Goal: Task Accomplishment & Management: Use online tool/utility

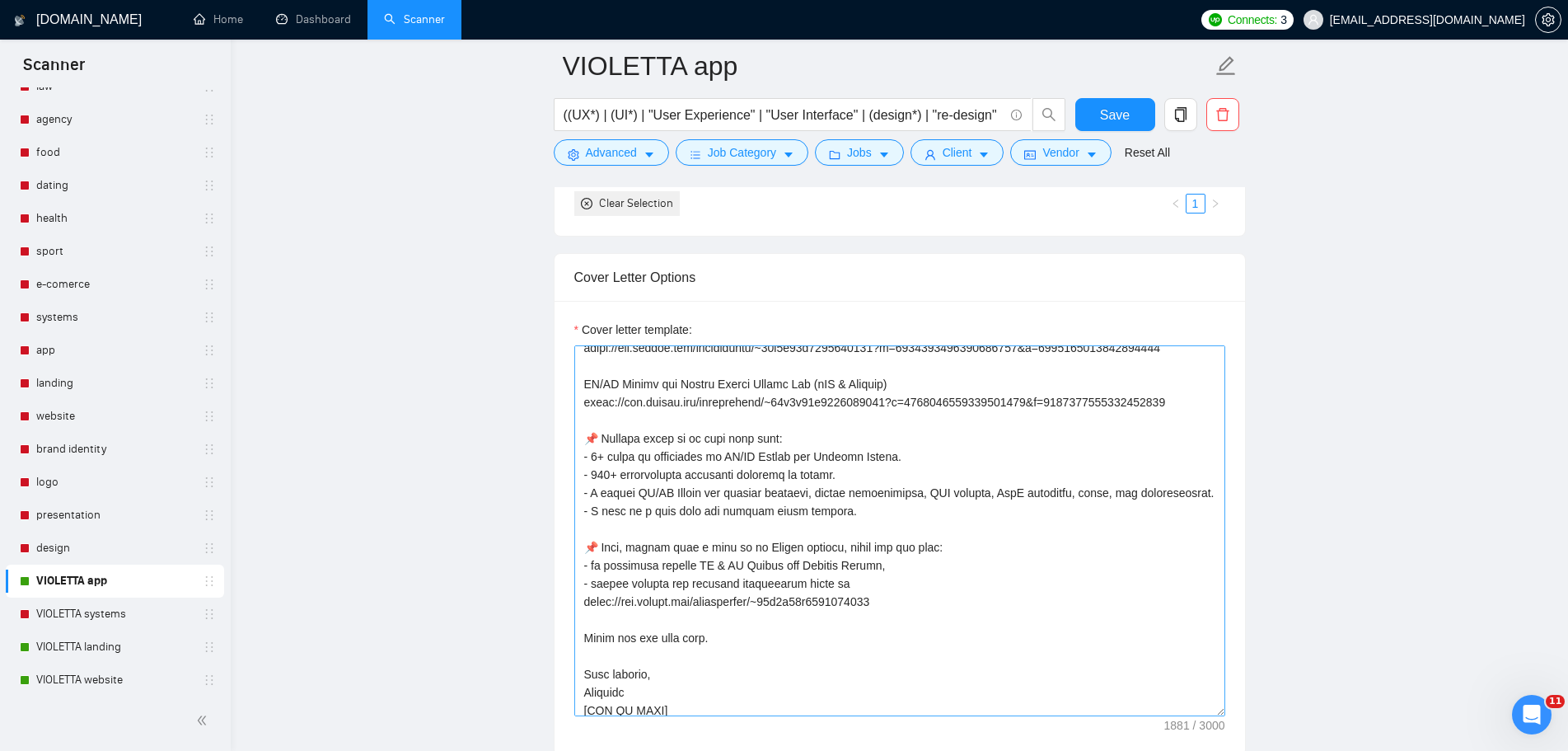
scroll to position [345, 0]
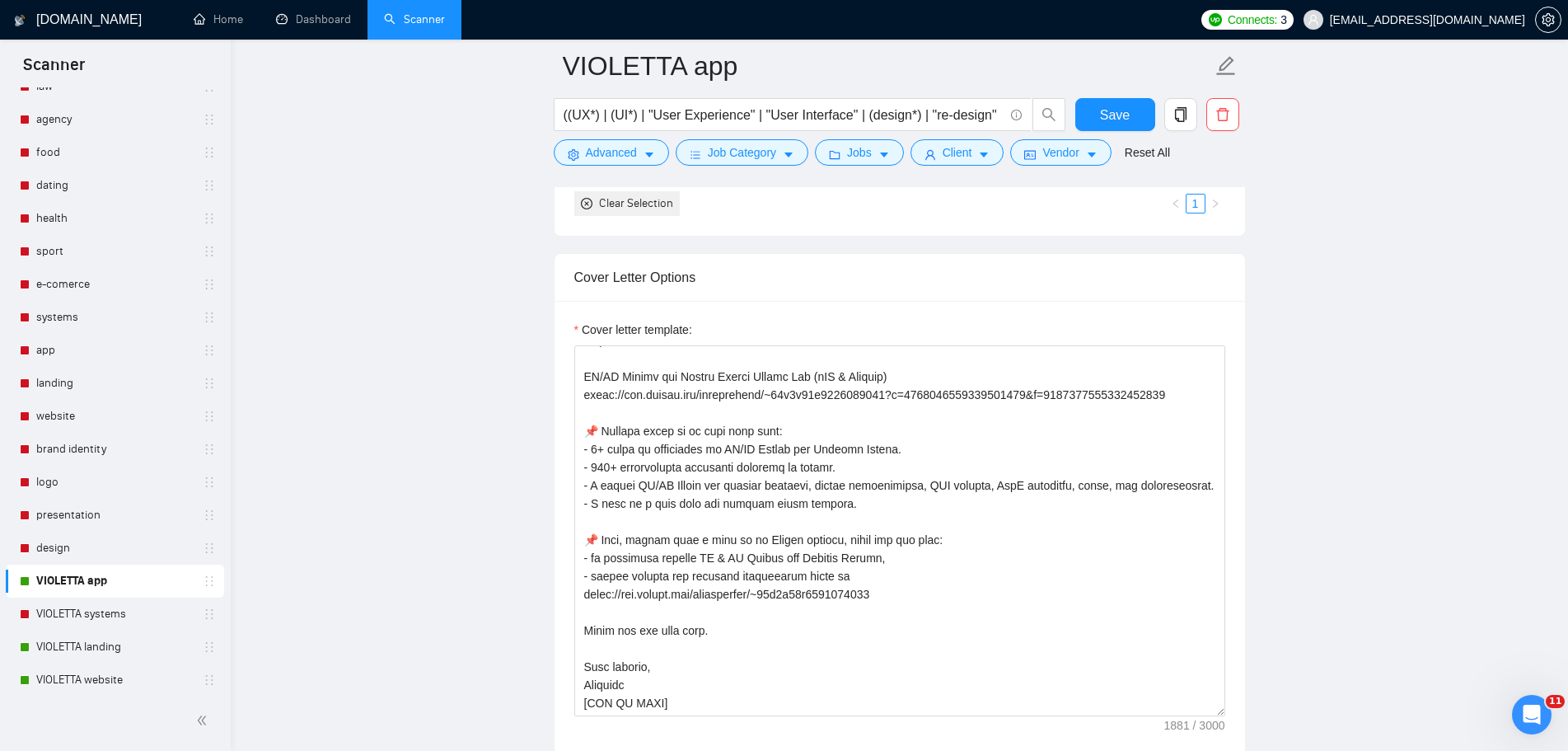
click at [1448, 266] on main "VIOLETTA app ((UX*) | (UI*) | "User Experience" | "User Interface" | (design*) …" at bounding box center [899, 517] width 1284 height 4528
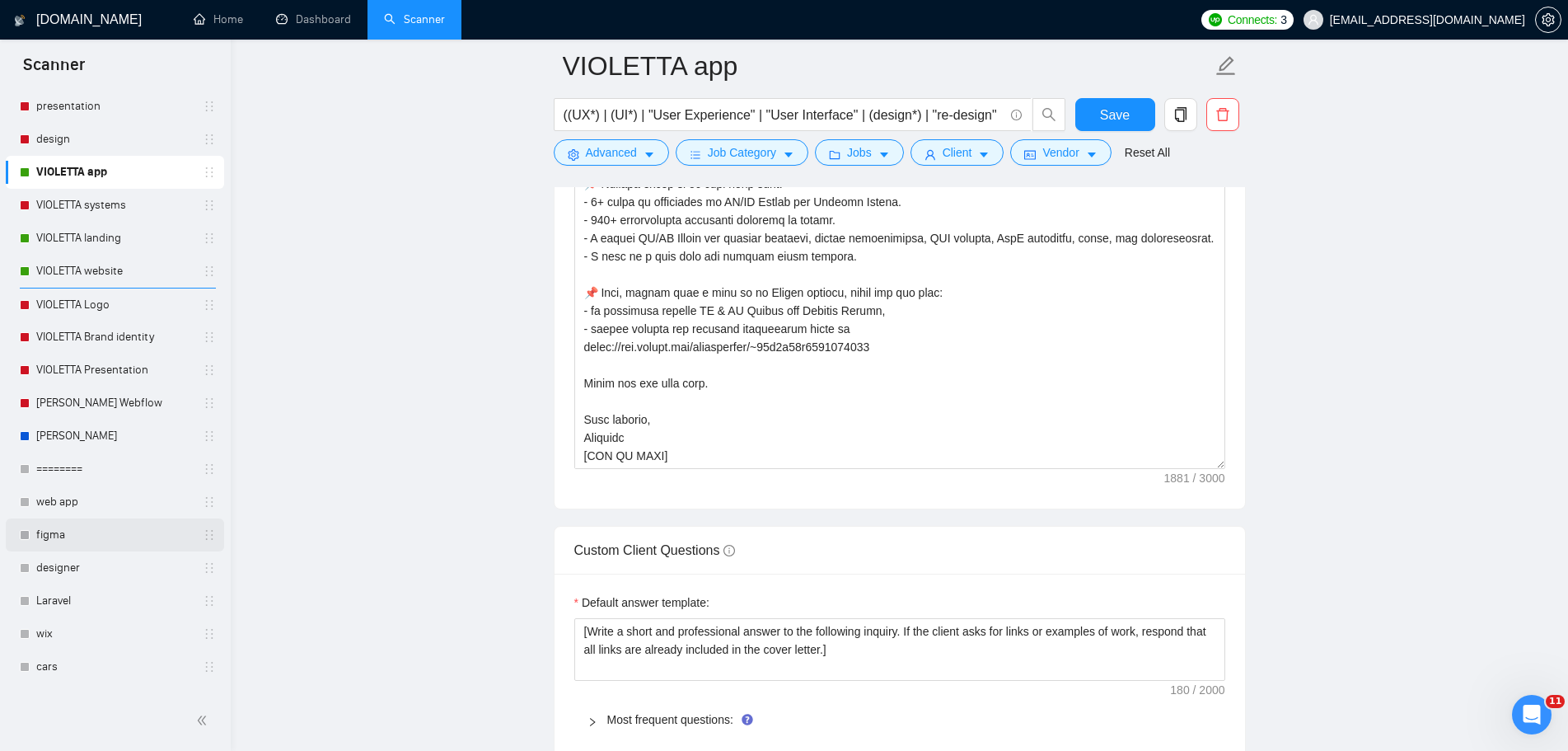
scroll to position [577, 0]
click at [117, 537] on link "figma" at bounding box center [114, 532] width 157 height 33
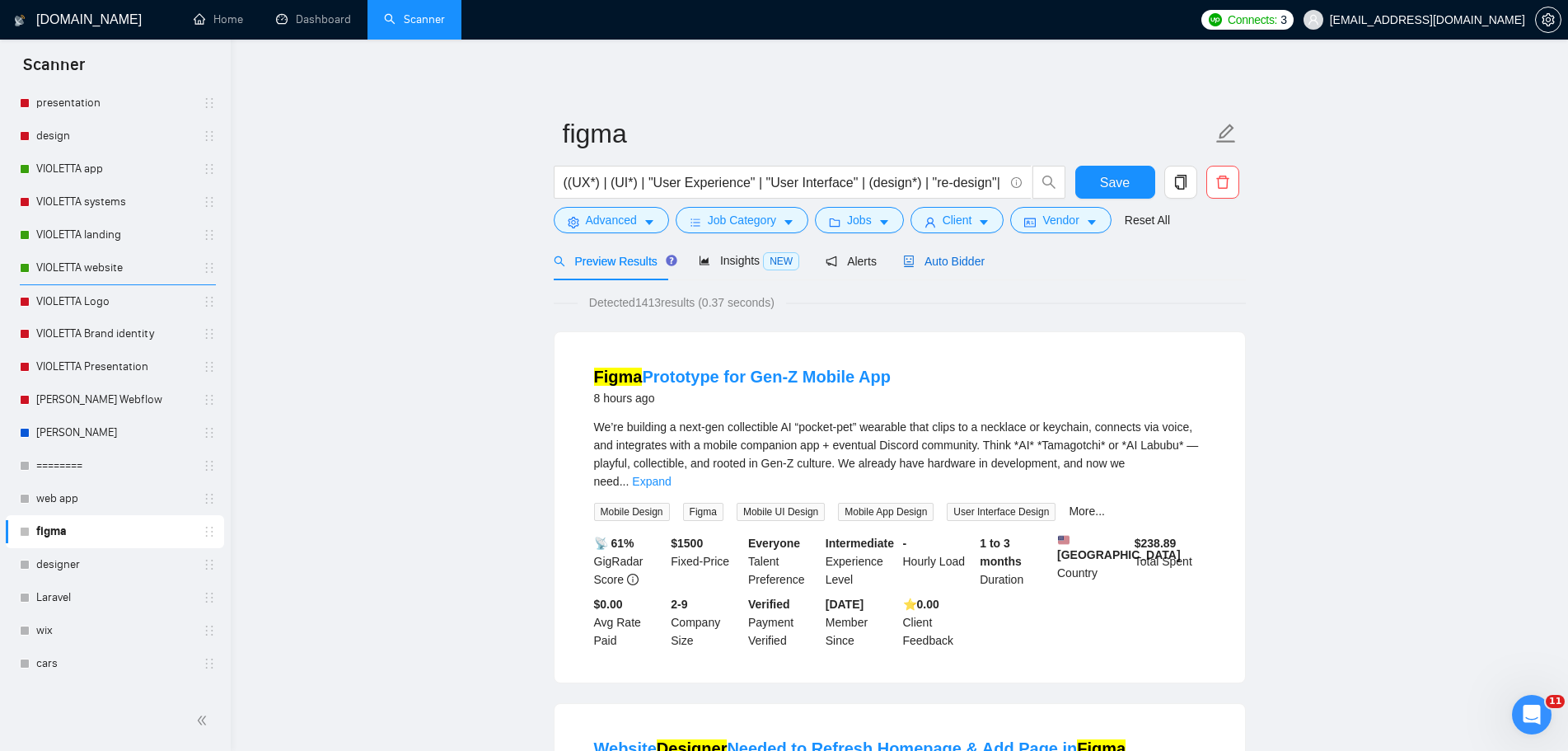
click at [951, 264] on span "Auto Bidder" at bounding box center [943, 261] width 82 height 13
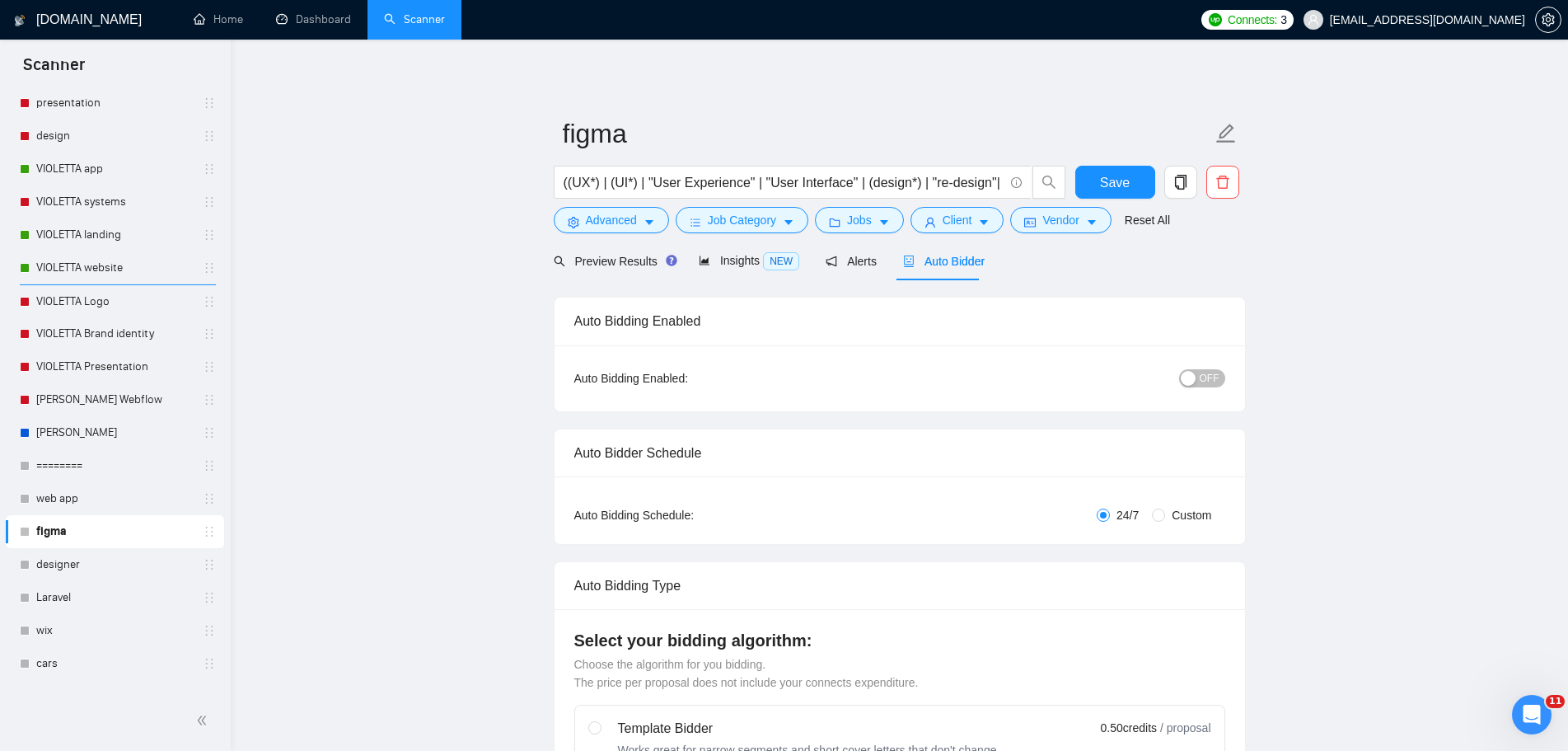
checkbox input "true"
click at [854, 260] on span "Alerts" at bounding box center [850, 261] width 51 height 13
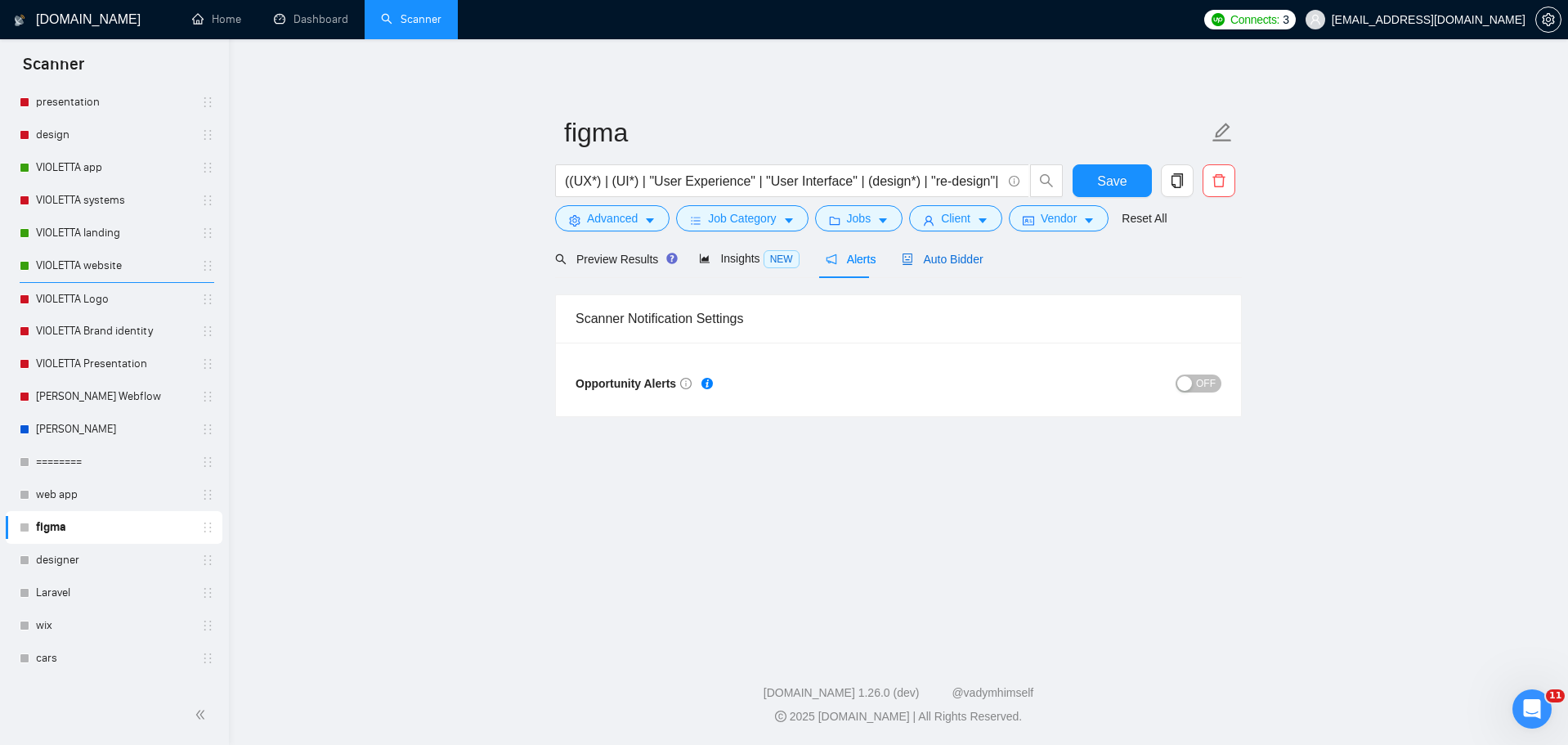
click at [925, 252] on span "Auto Bidder" at bounding box center [943, 259] width 81 height 13
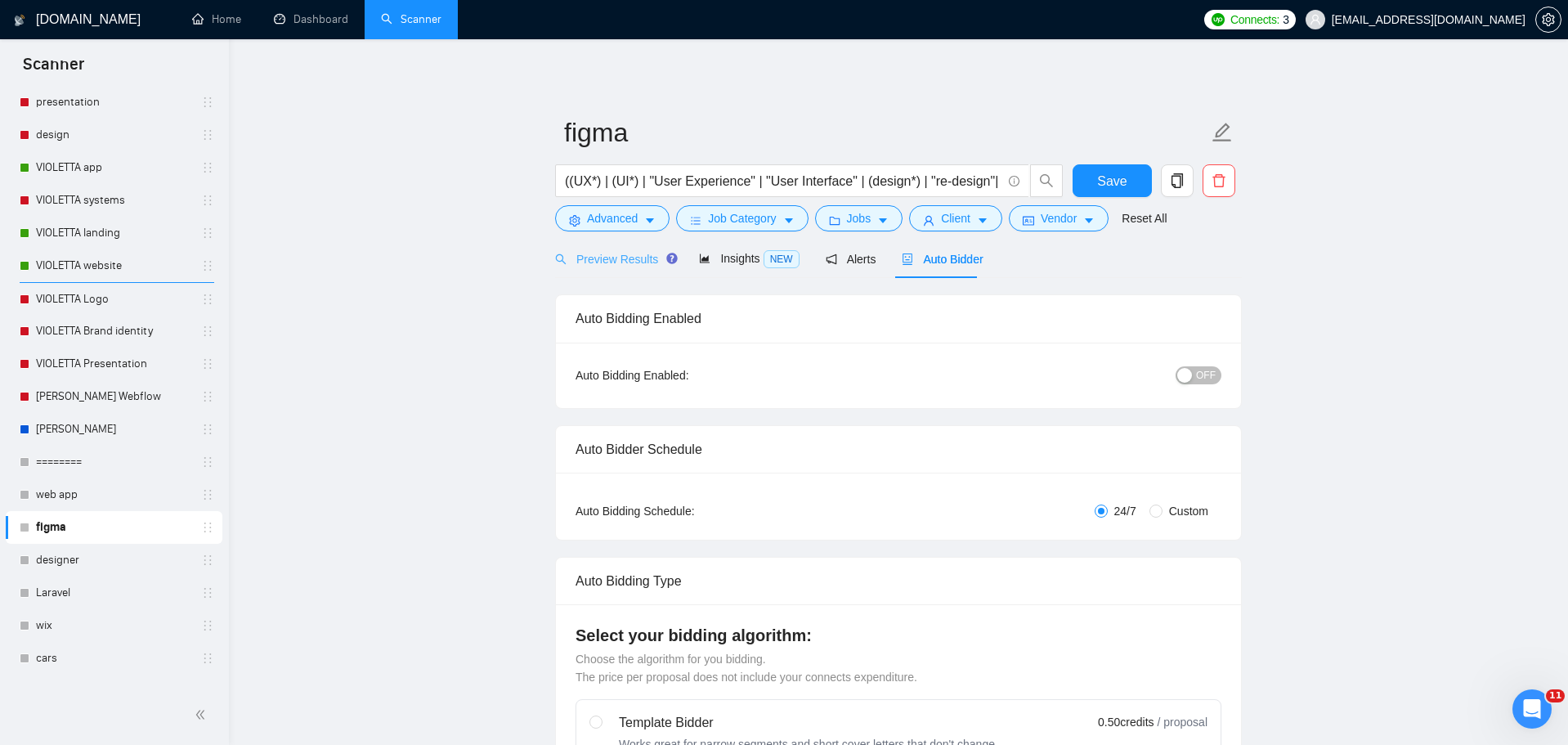
checkbox input "true"
click at [778, 215] on icon "caret-down" at bounding box center [783, 220] width 12 height 12
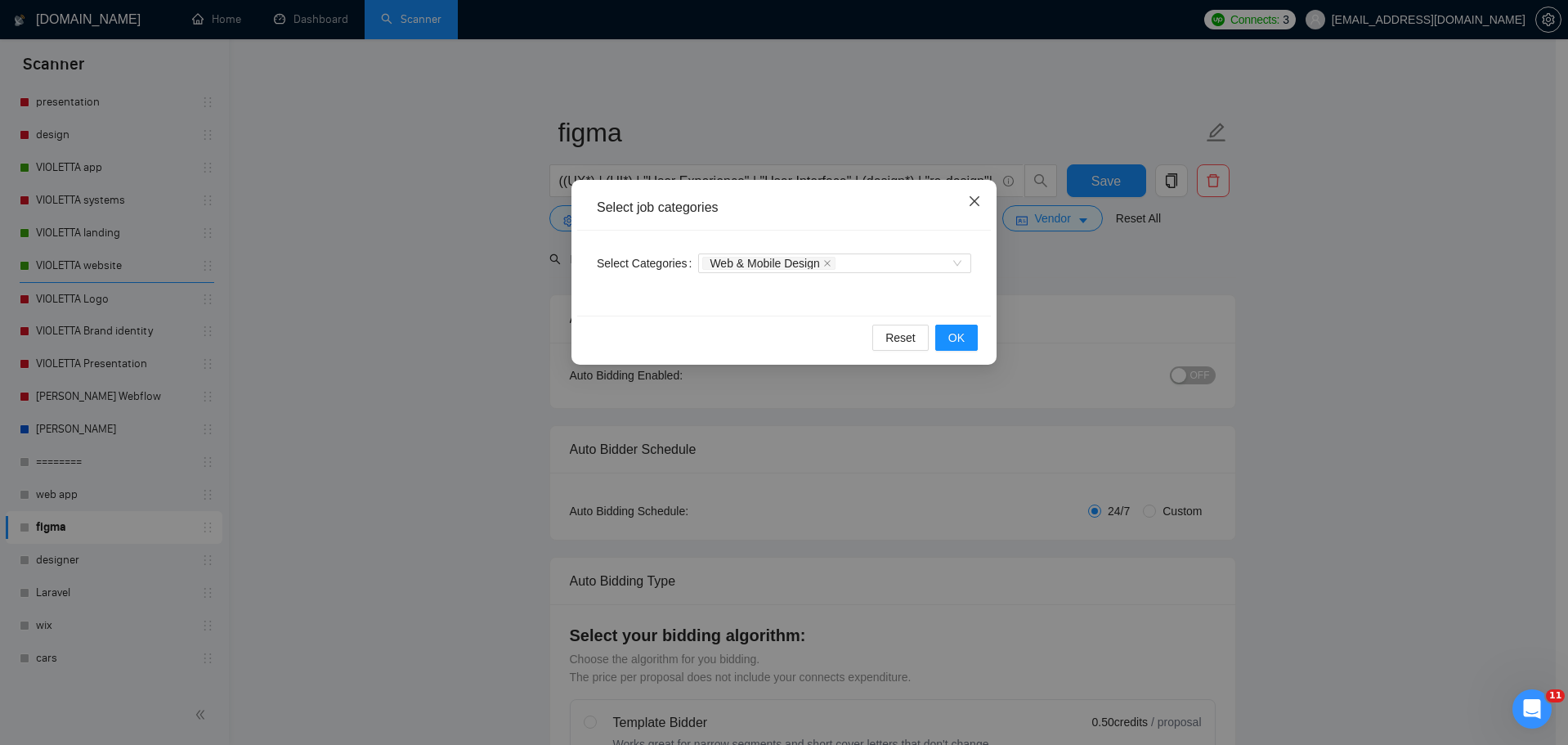
click at [972, 208] on icon "close" at bounding box center [975, 201] width 13 height 13
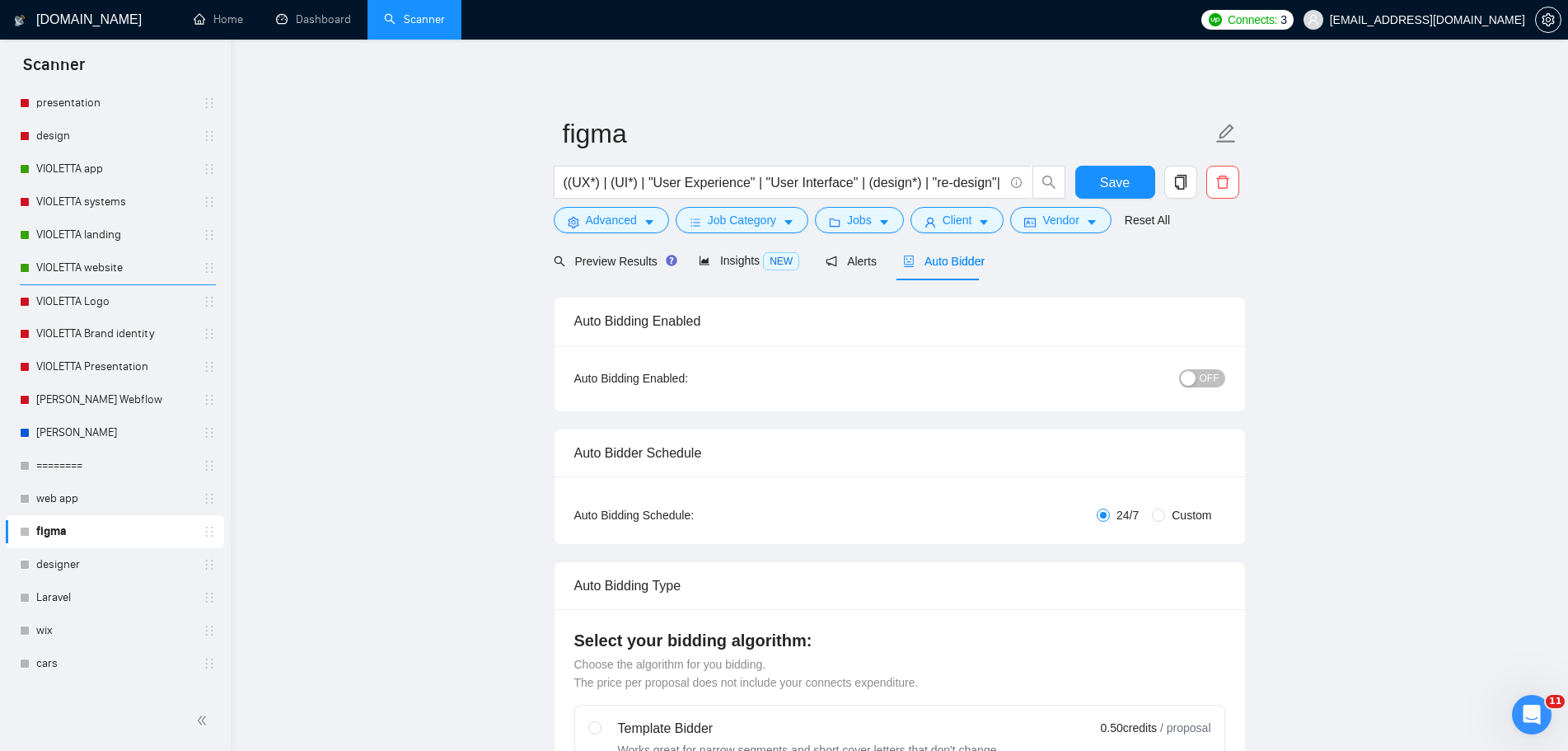
click at [844, 234] on form "figma ((UX*) | (UI*) | "User Experience" | "User Interface" | (design*) | "re-d…" at bounding box center [899, 174] width 692 height 135
click at [854, 222] on span "Jobs" at bounding box center [859, 220] width 25 height 18
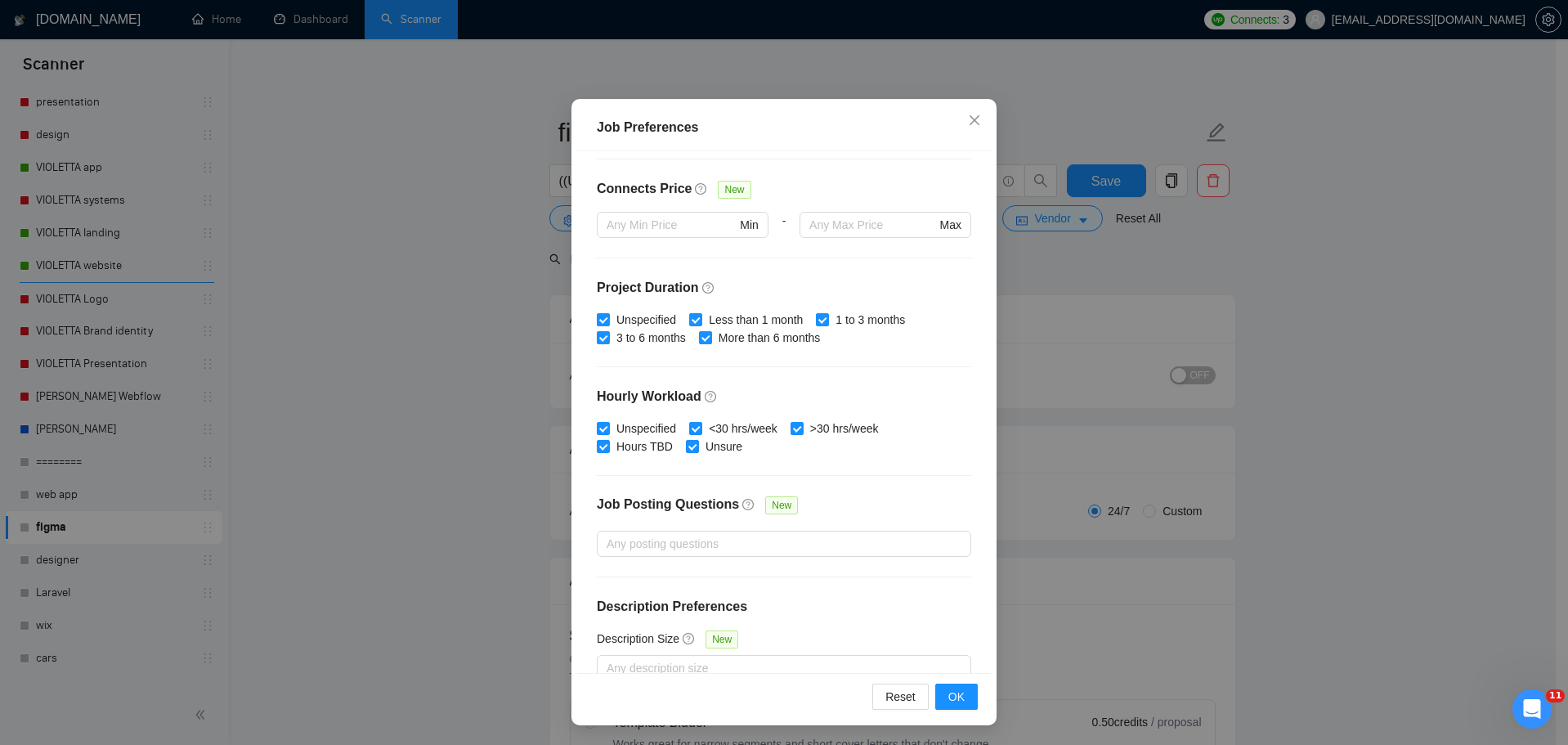
scroll to position [399, 0]
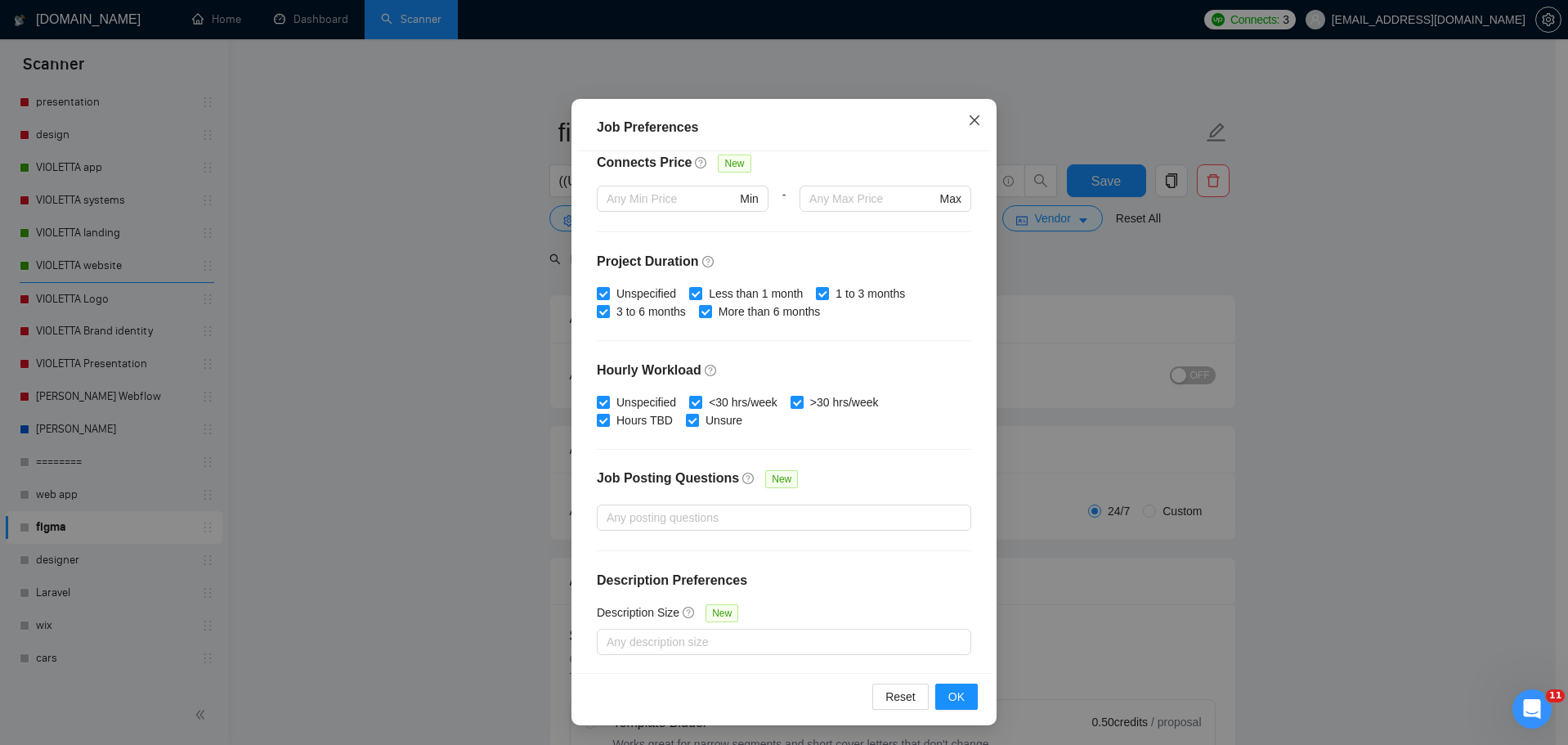
click at [970, 123] on icon "close" at bounding box center [975, 120] width 10 height 10
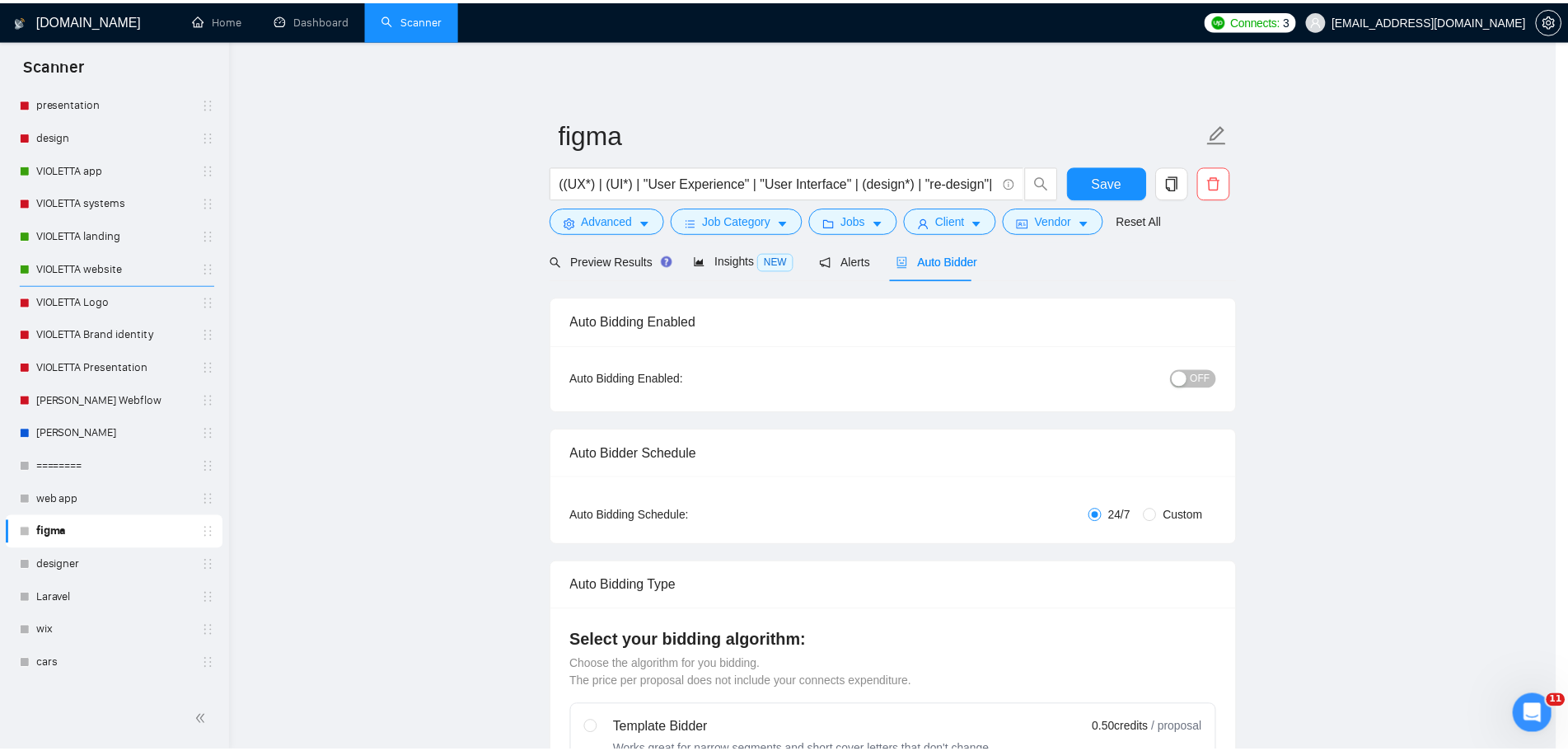
scroll to position [0, 0]
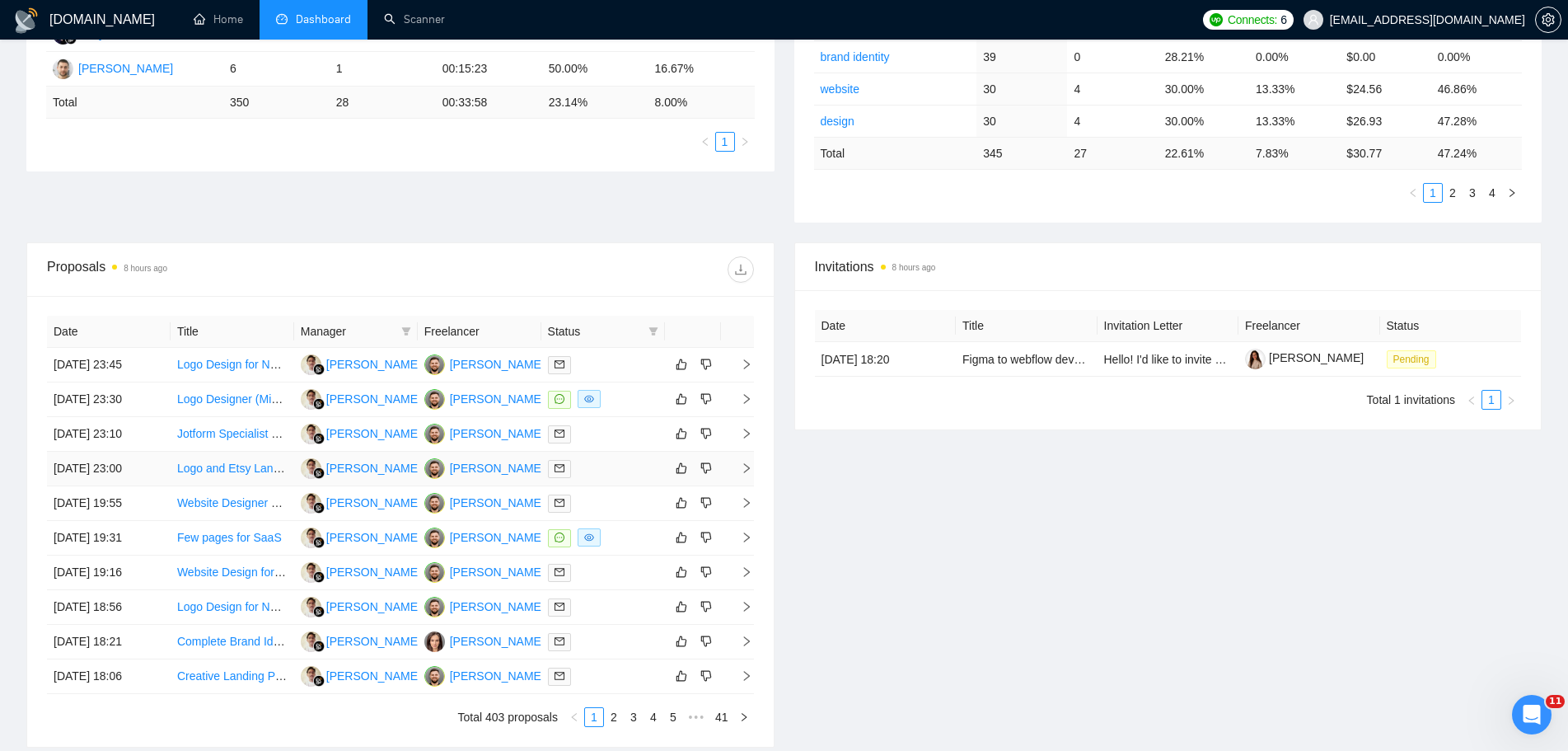
scroll to position [495, 0]
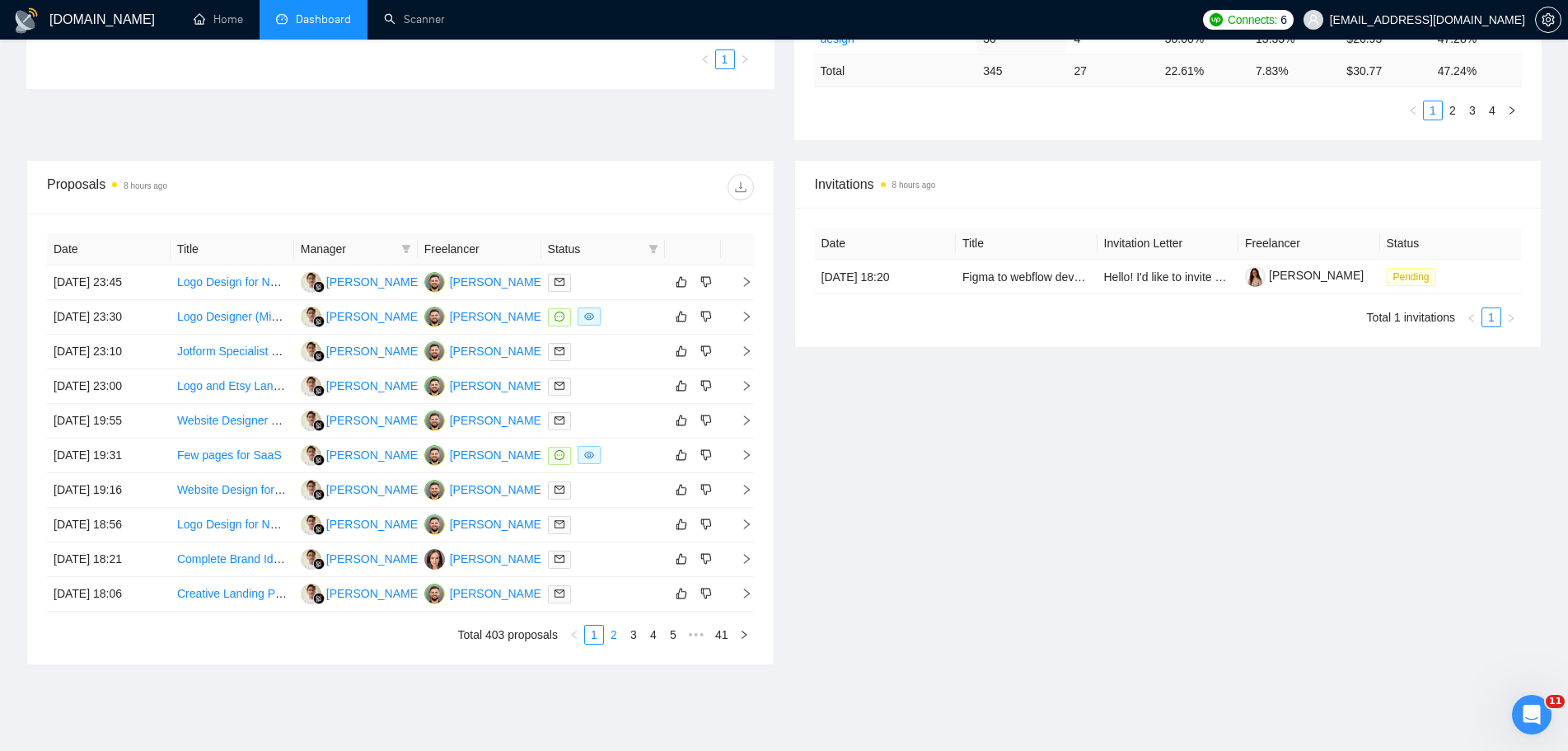
click at [610, 631] on link "2" at bounding box center [614, 635] width 18 height 18
click at [637, 635] on link "3" at bounding box center [634, 635] width 18 height 18
click at [648, 640] on link "4" at bounding box center [653, 635] width 18 height 18
click at [652, 636] on link "5" at bounding box center [653, 635] width 18 height 18
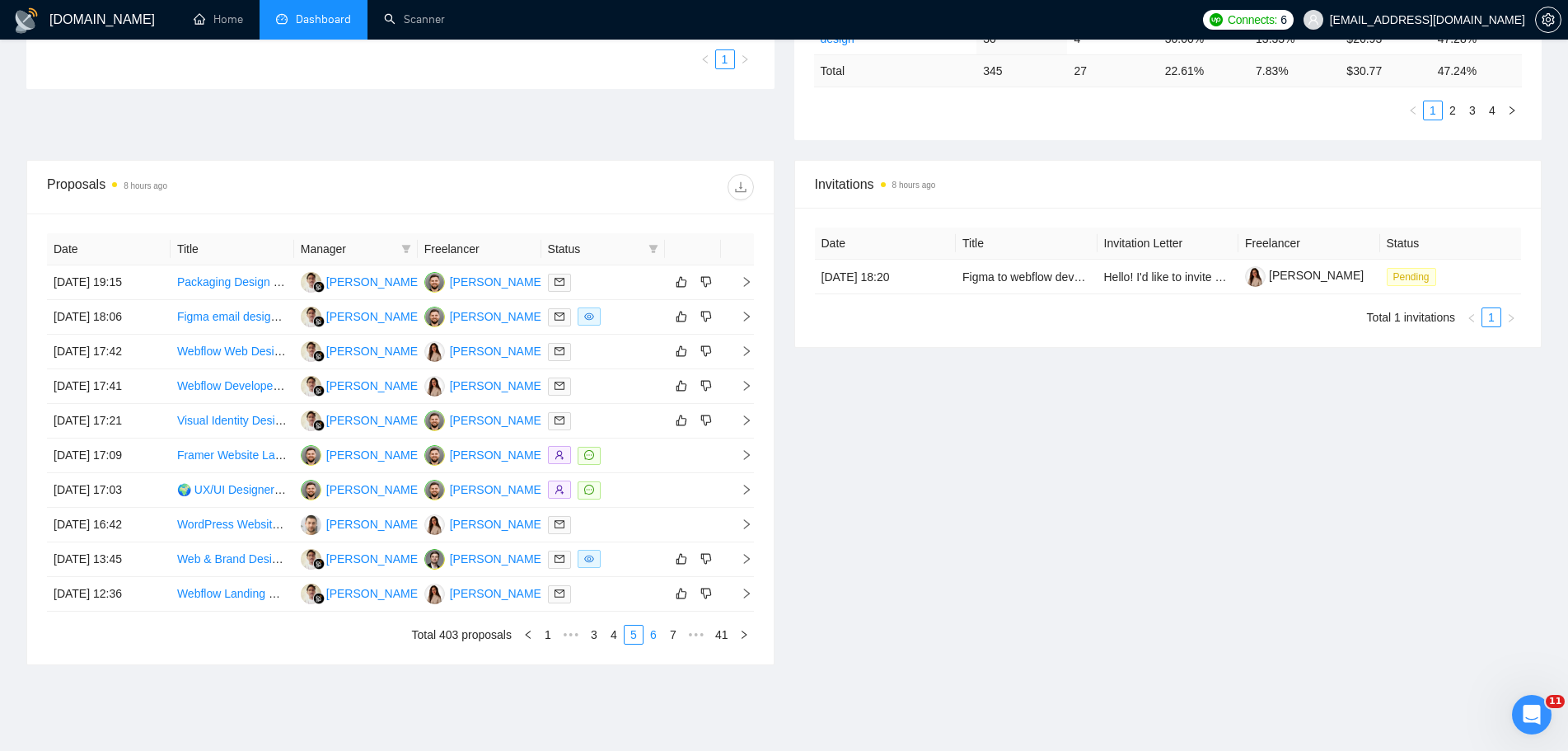
click at [653, 639] on link "6" at bounding box center [653, 635] width 18 height 18
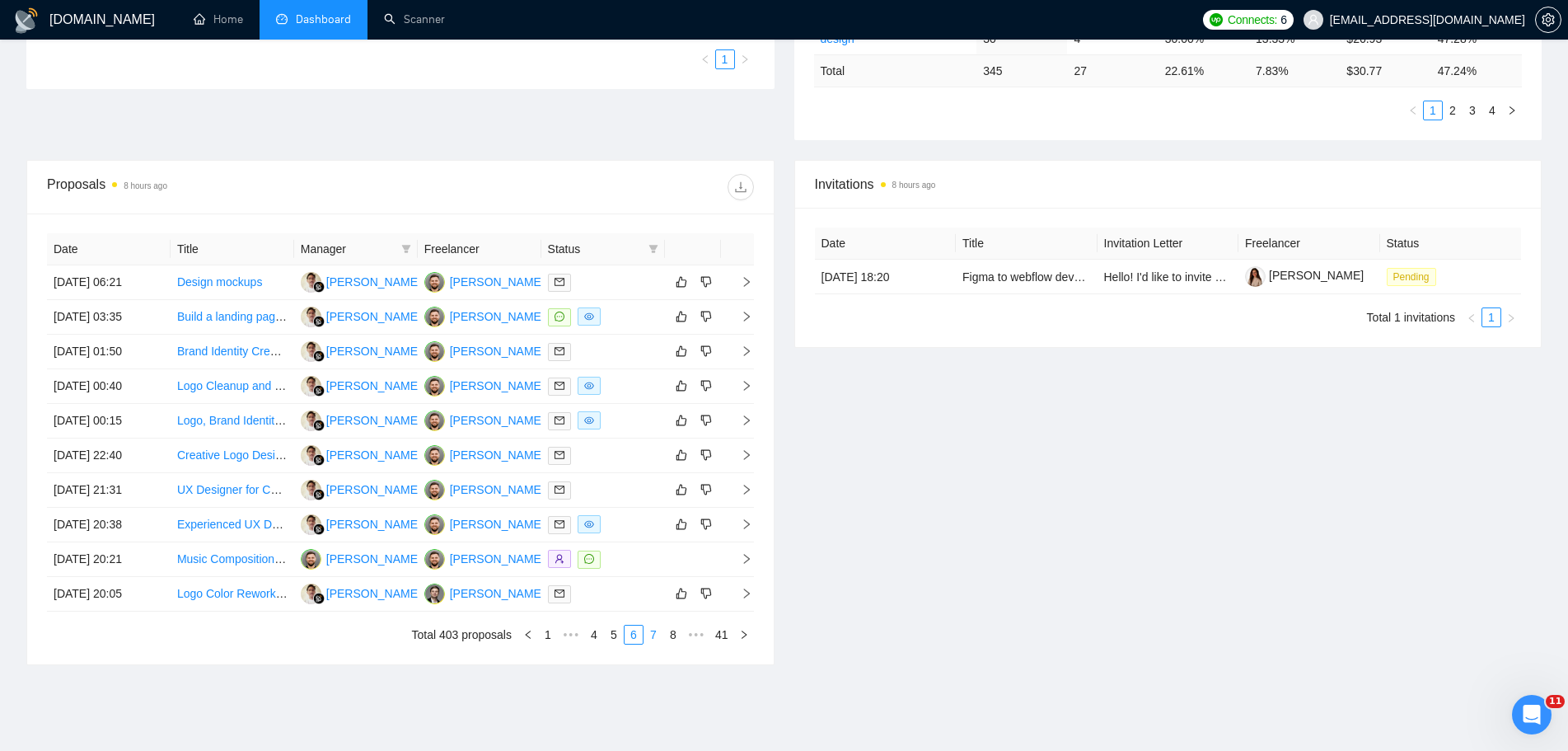
click at [658, 630] on link "7" at bounding box center [653, 635] width 18 height 18
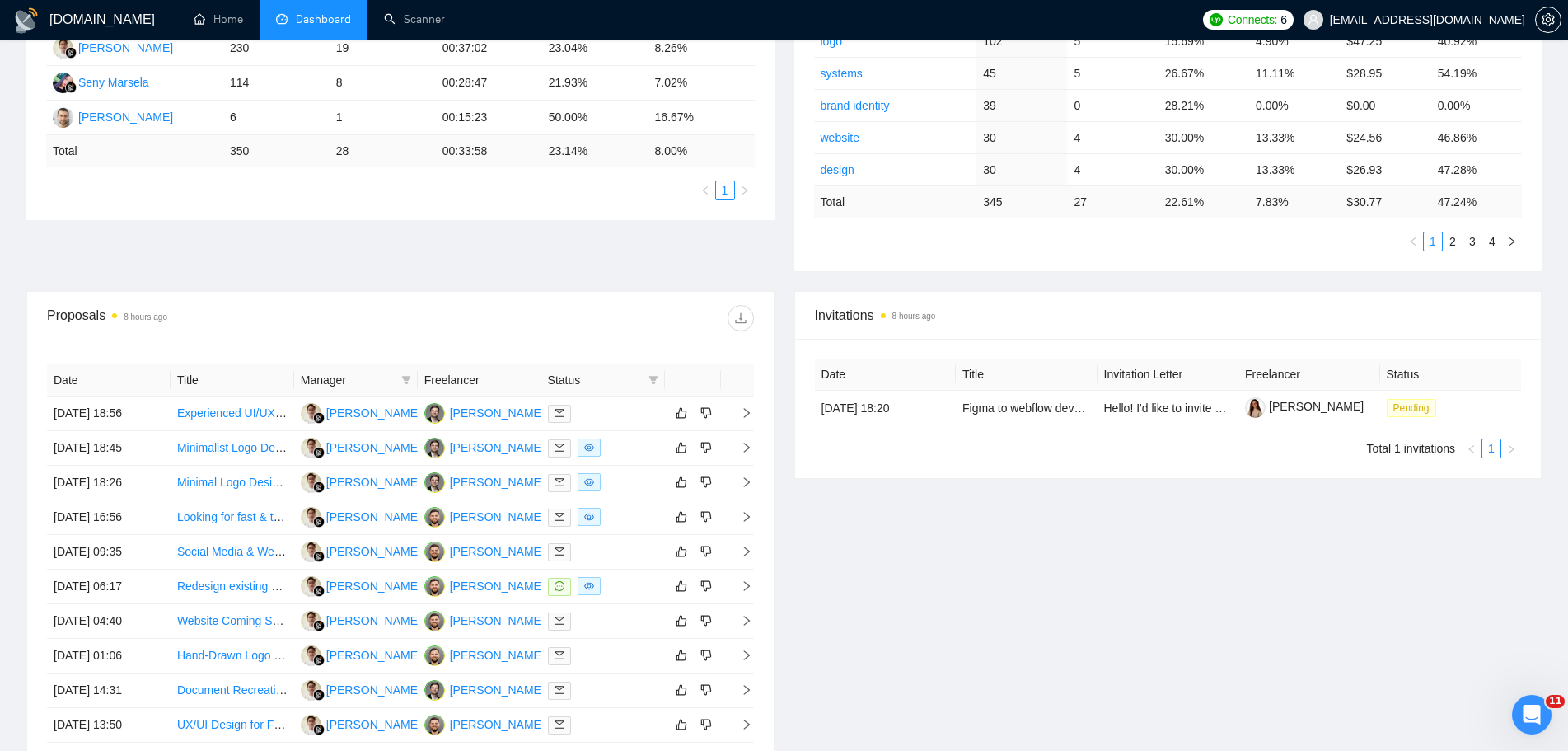
scroll to position [556, 0]
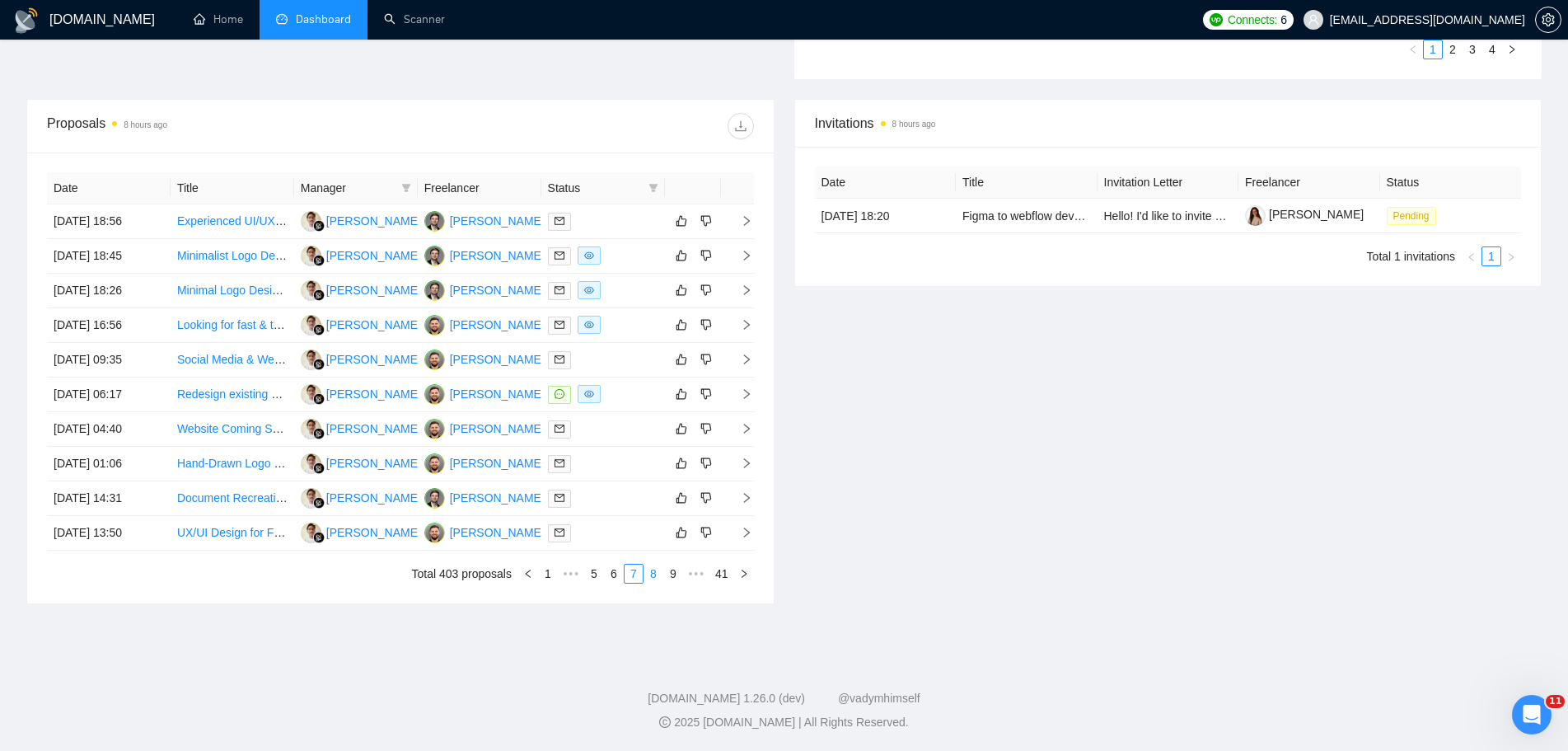
click at [653, 576] on link "8" at bounding box center [653, 574] width 18 height 18
click at [649, 575] on link "9" at bounding box center [649, 574] width 18 height 18
click at [651, 577] on link "10" at bounding box center [647, 574] width 23 height 18
click at [648, 580] on link "11" at bounding box center [647, 574] width 23 height 18
click at [647, 575] on link "12" at bounding box center [647, 574] width 23 height 18
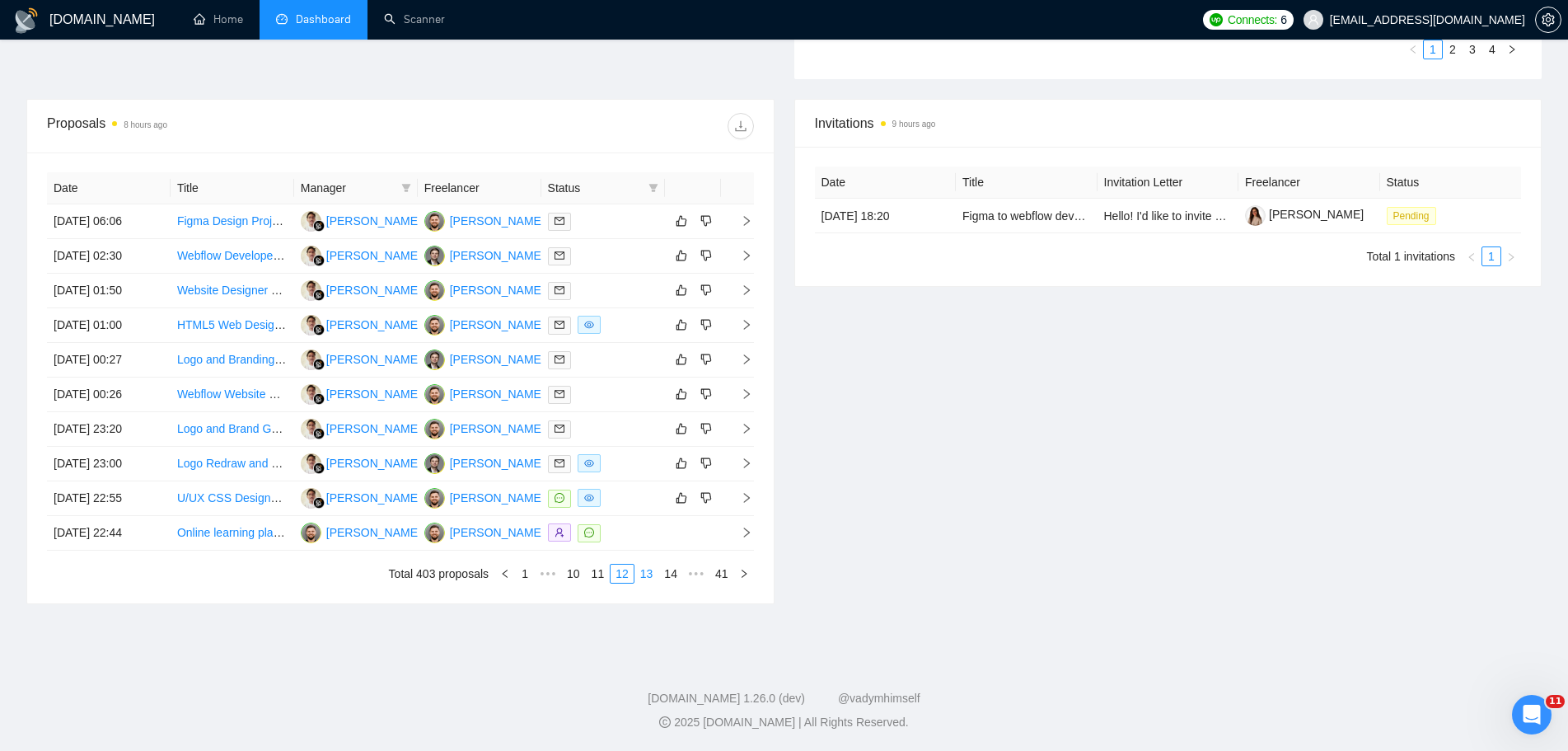
click at [647, 575] on link "13" at bounding box center [647, 574] width 23 height 18
click at [530, 580] on link "1" at bounding box center [525, 574] width 18 height 18
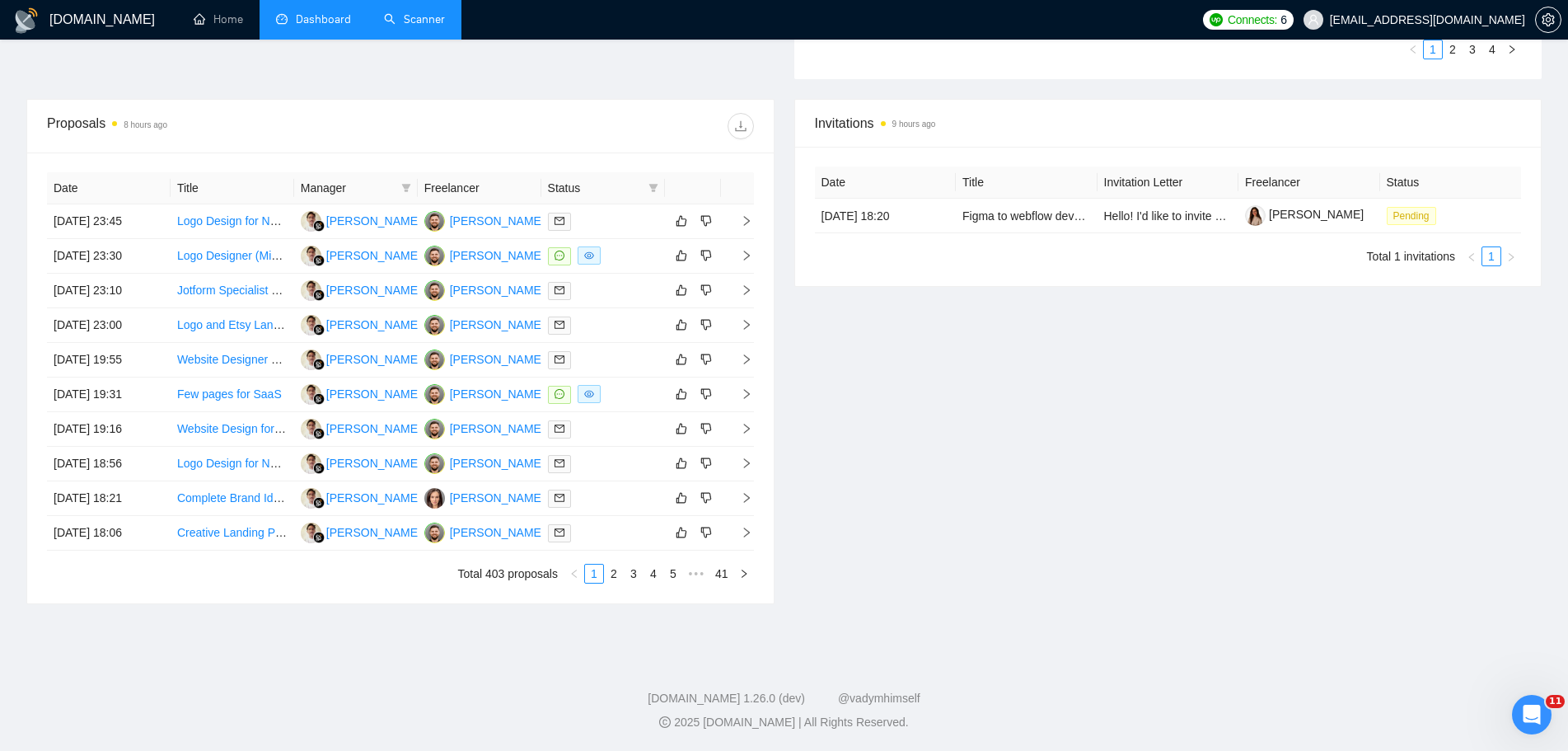
click at [408, 19] on link "Scanner" at bounding box center [415, 18] width 61 height 14
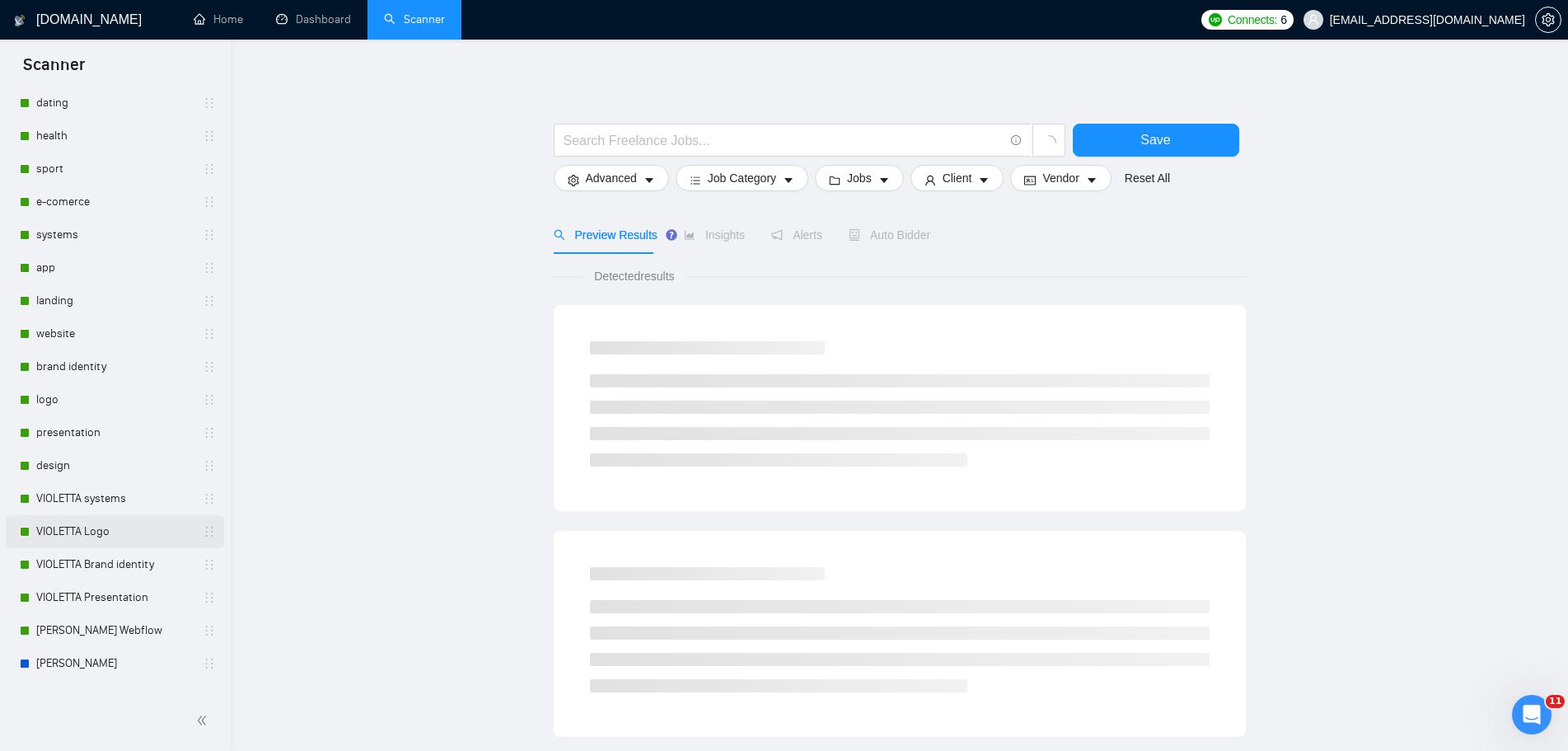
scroll to position [412, 0]
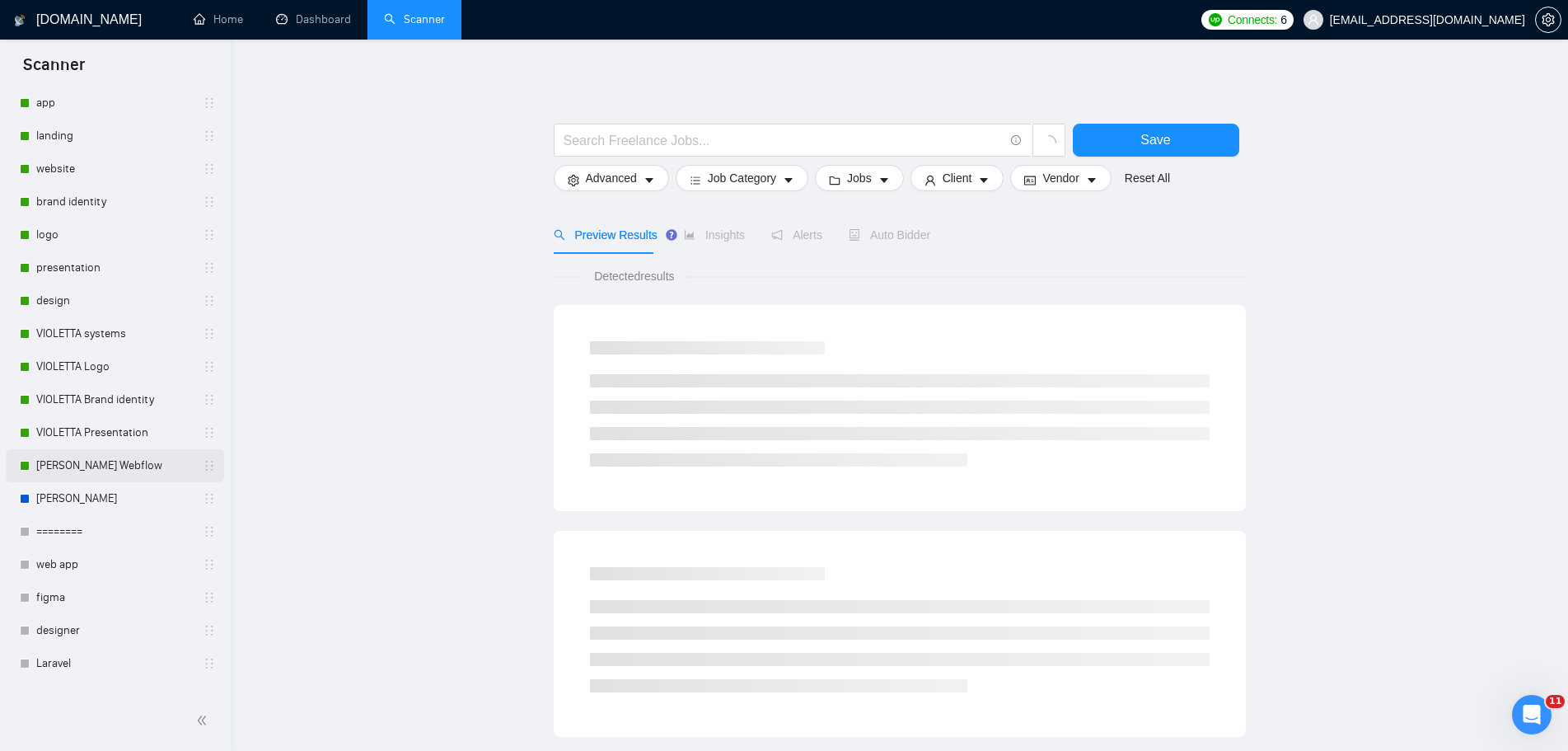
click at [131, 466] on link "[PERSON_NAME] Webflow" at bounding box center [114, 465] width 157 height 33
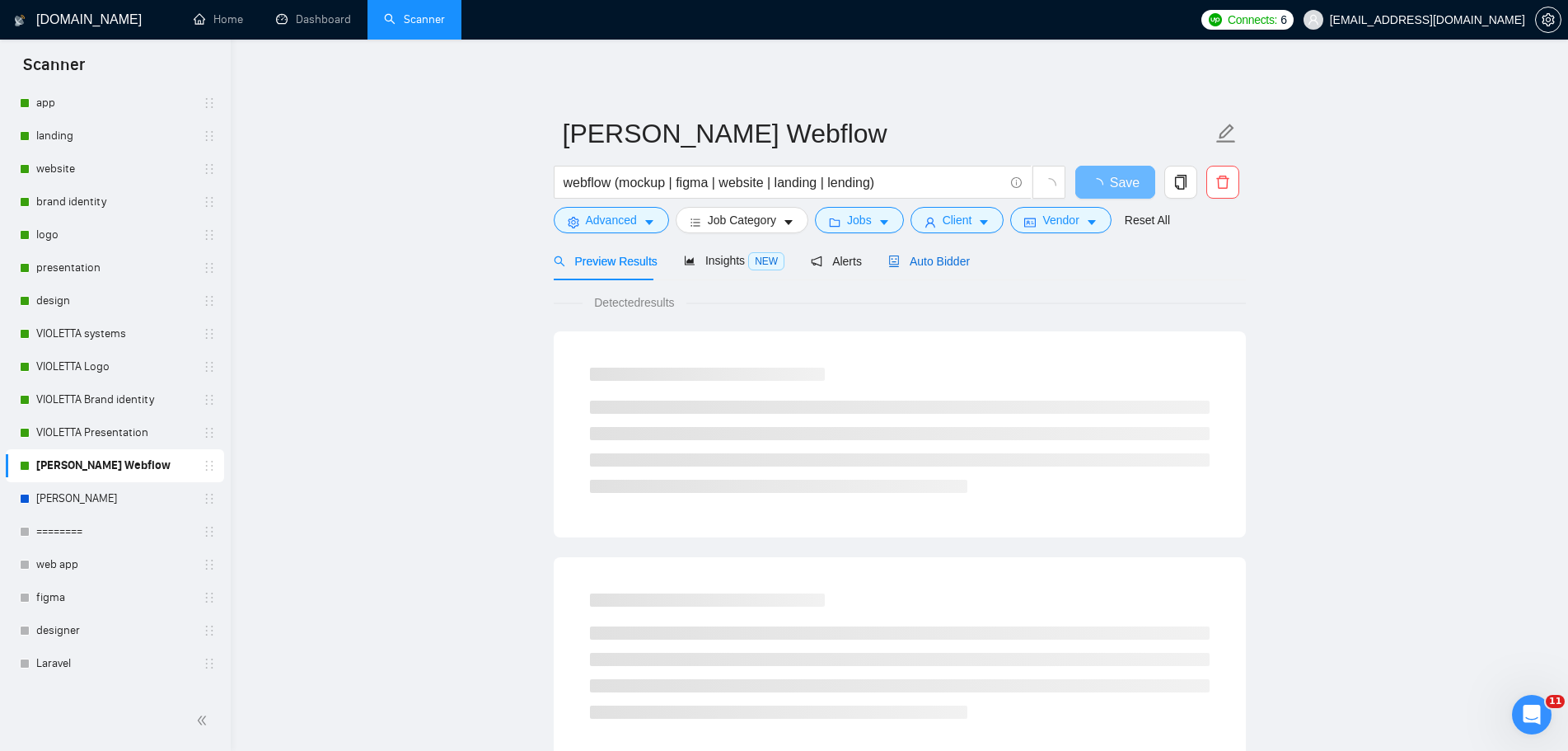
click at [942, 265] on span "Auto Bidder" at bounding box center [929, 261] width 82 height 13
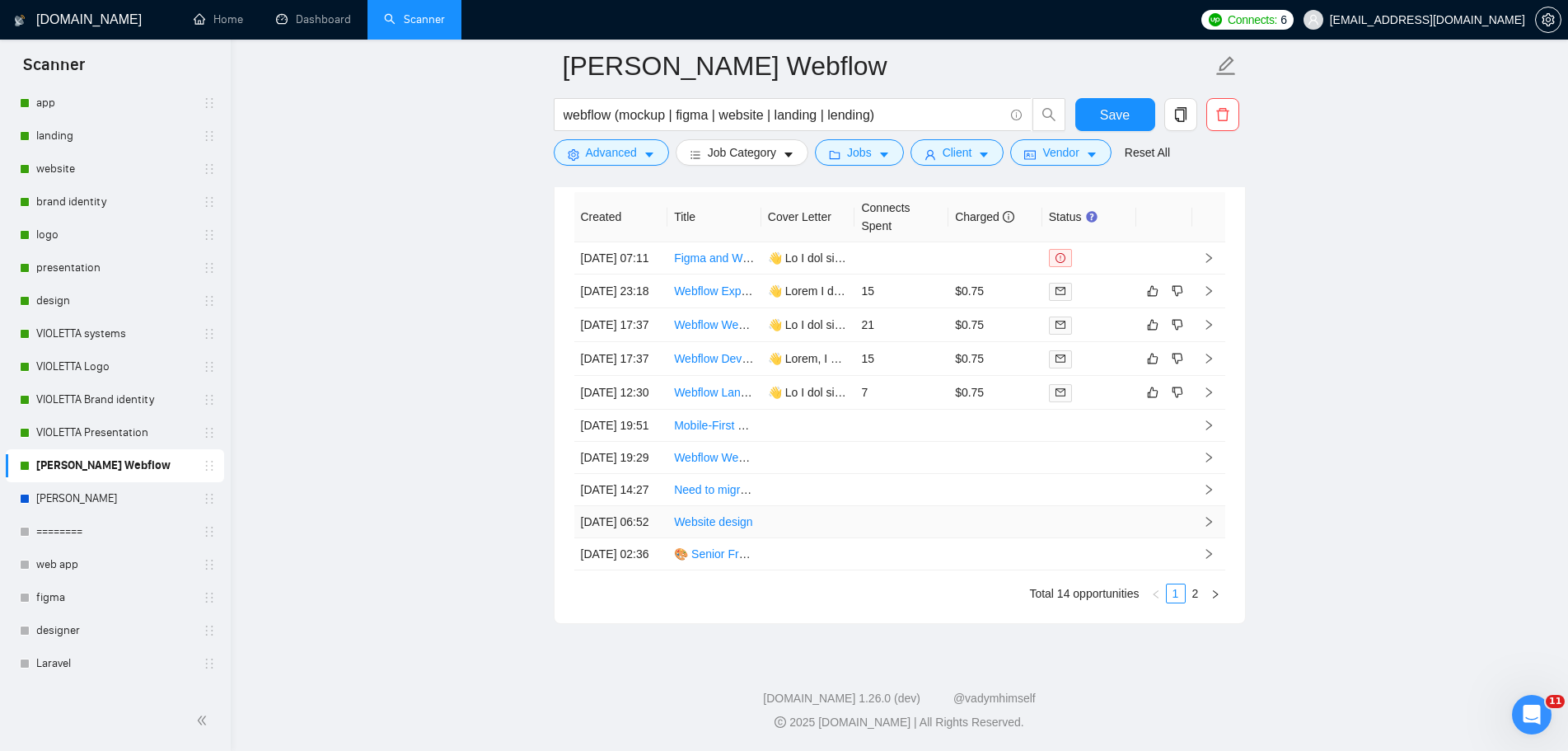
scroll to position [4394, 0]
click at [1196, 595] on link "2" at bounding box center [1196, 593] width 18 height 18
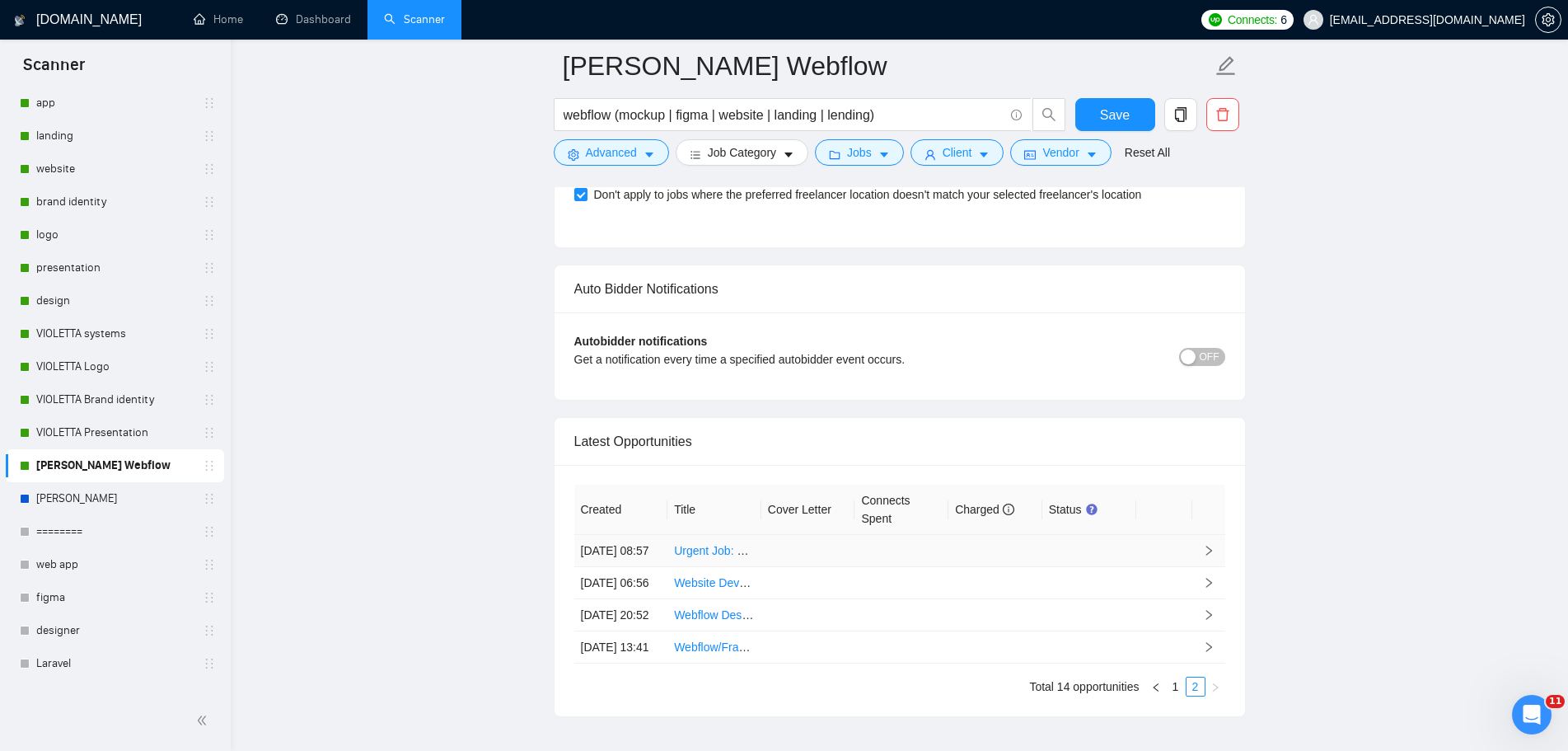
scroll to position [4092, 0]
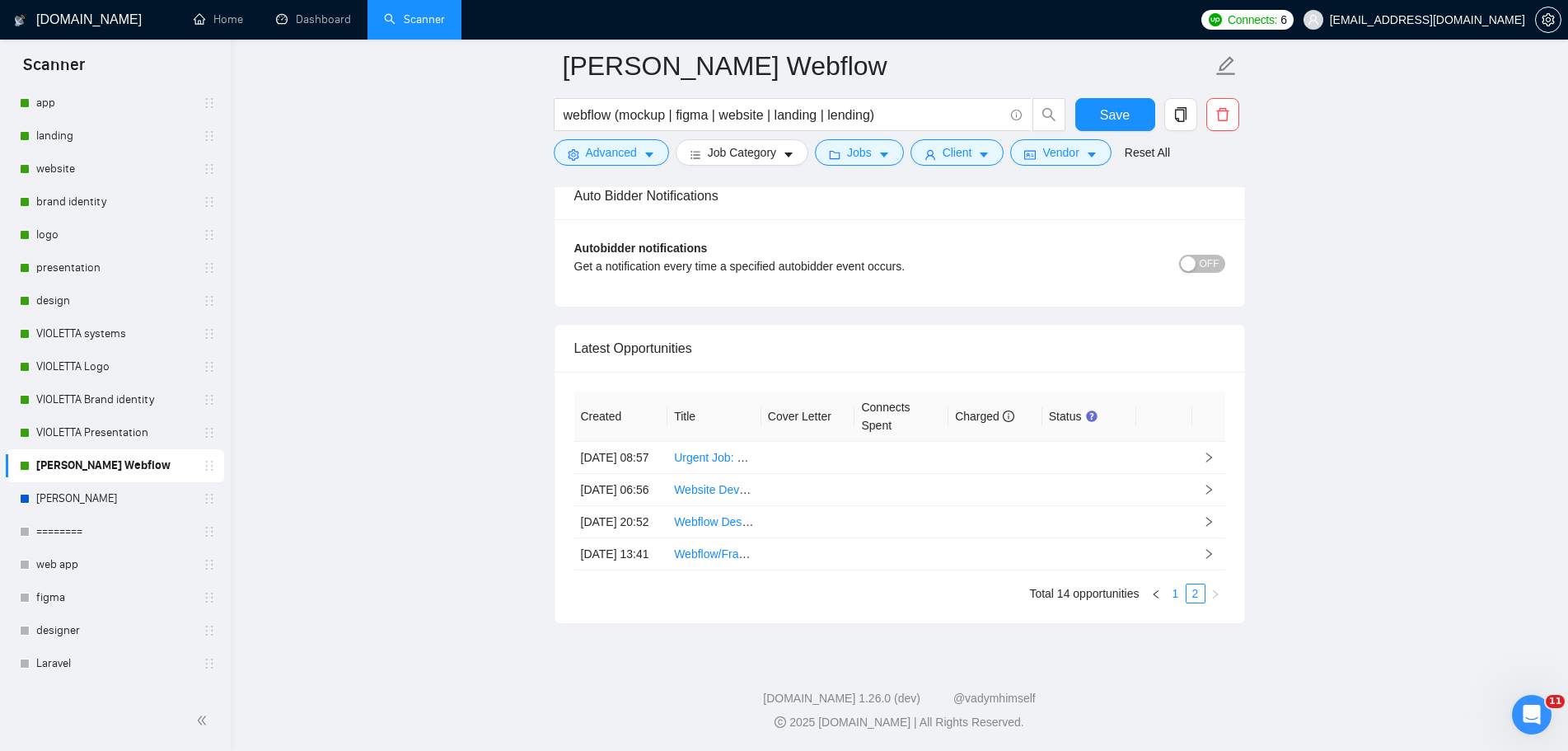
click at [1177, 593] on link "1" at bounding box center [1176, 593] width 18 height 18
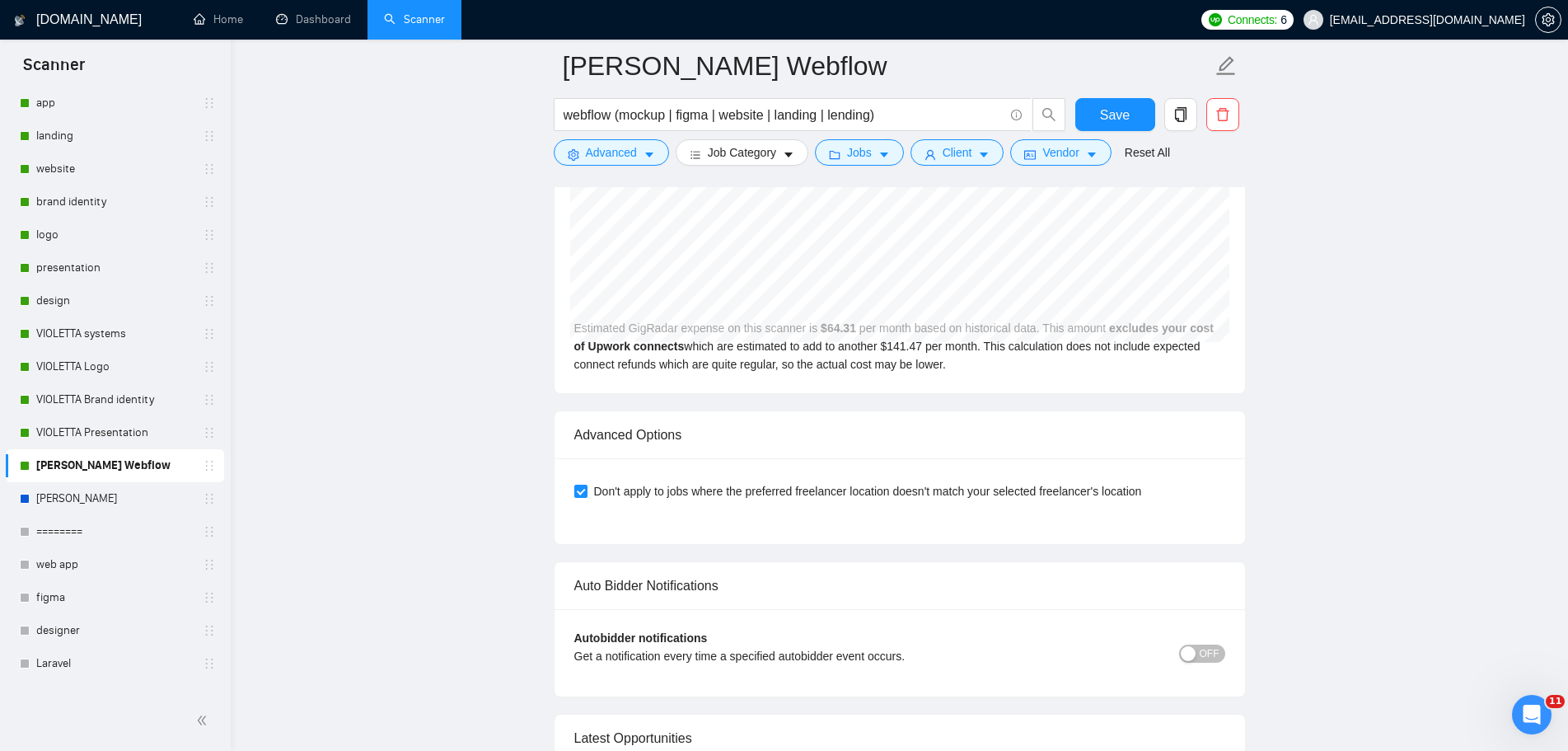
scroll to position [3432, 0]
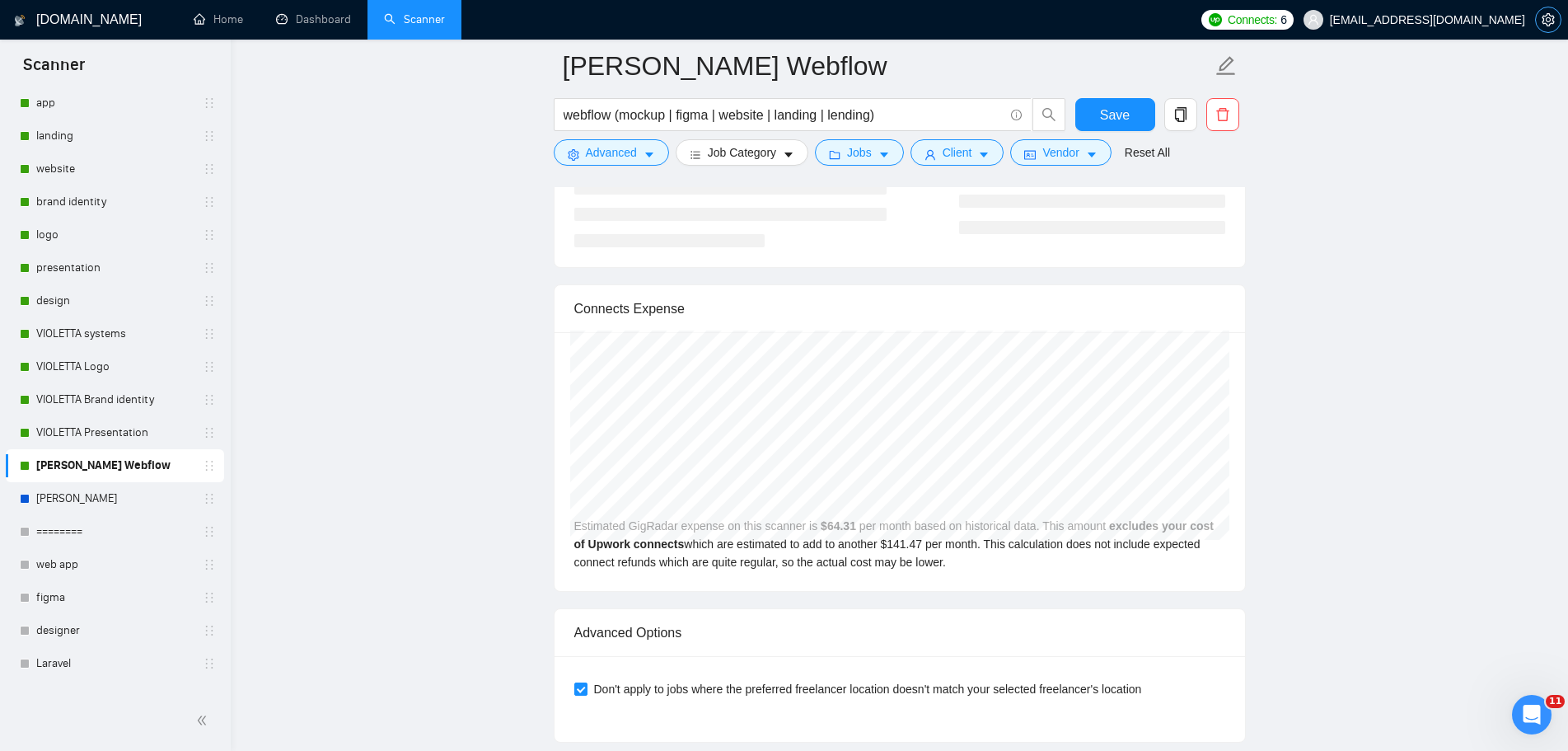
click at [1542, 19] on icon "setting" at bounding box center [1548, 19] width 13 height 13
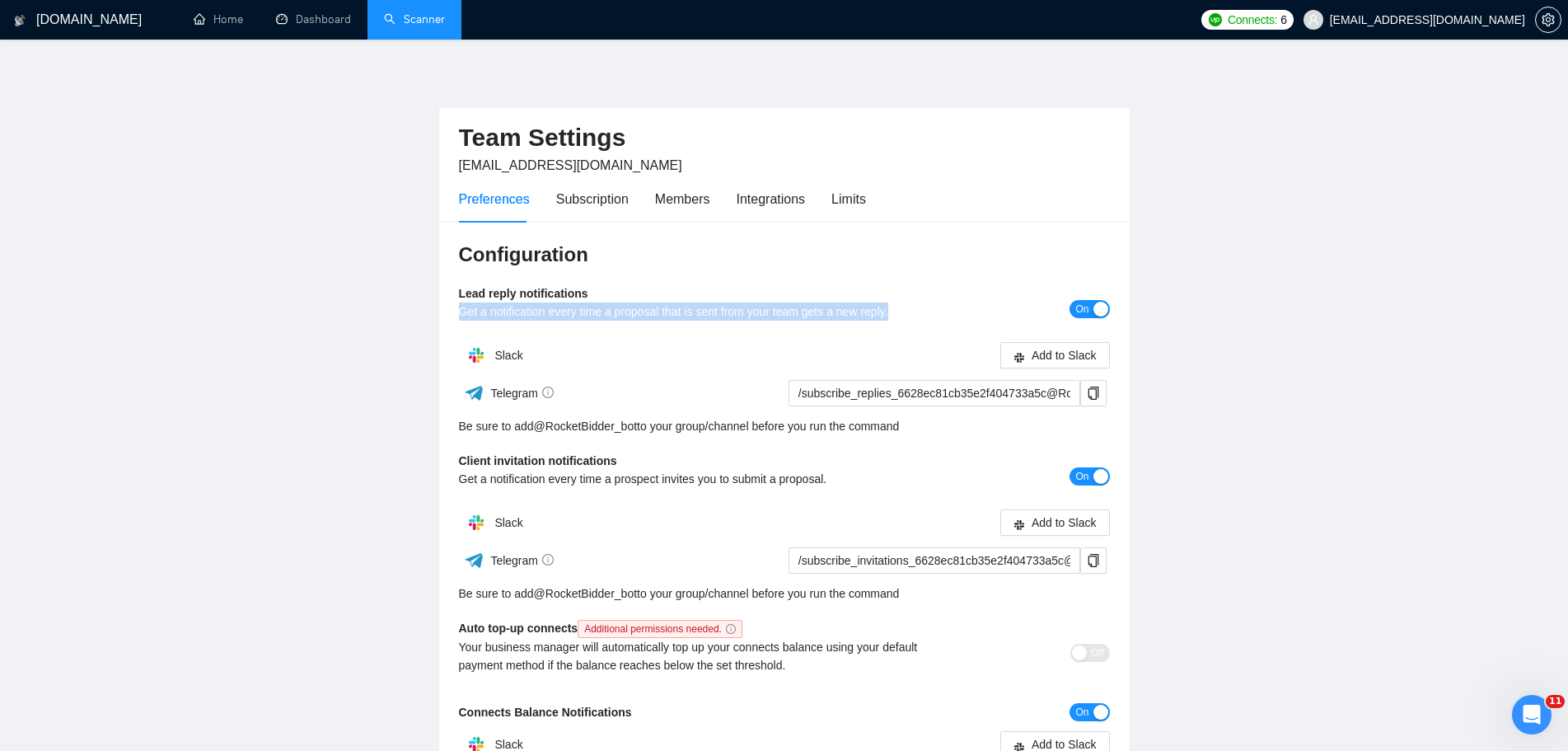
drag, startPoint x: 895, startPoint y: 315, endPoint x: 457, endPoint y: 319, distance: 438.0
click at [457, 319] on div "Configuration Lead reply notifications Get a notification every time a proposal…" at bounding box center [785, 579] width 691 height 714
click at [447, 320] on div at bounding box center [447, 320] width 0 height 0
click at [853, 258] on h3 "Configuration" at bounding box center [784, 254] width 651 height 27
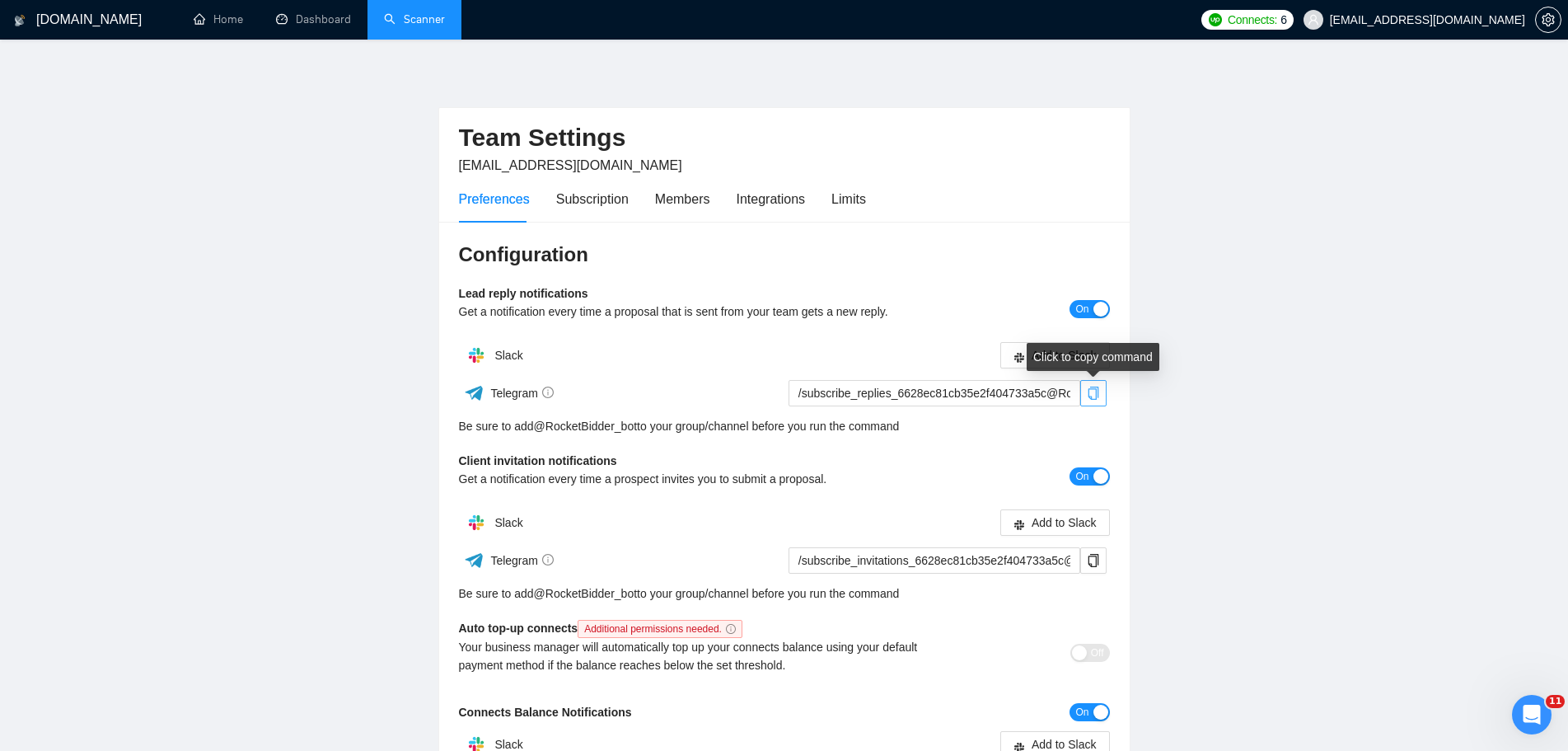
click at [1094, 392] on icon "copy" at bounding box center [1094, 393] width 13 height 13
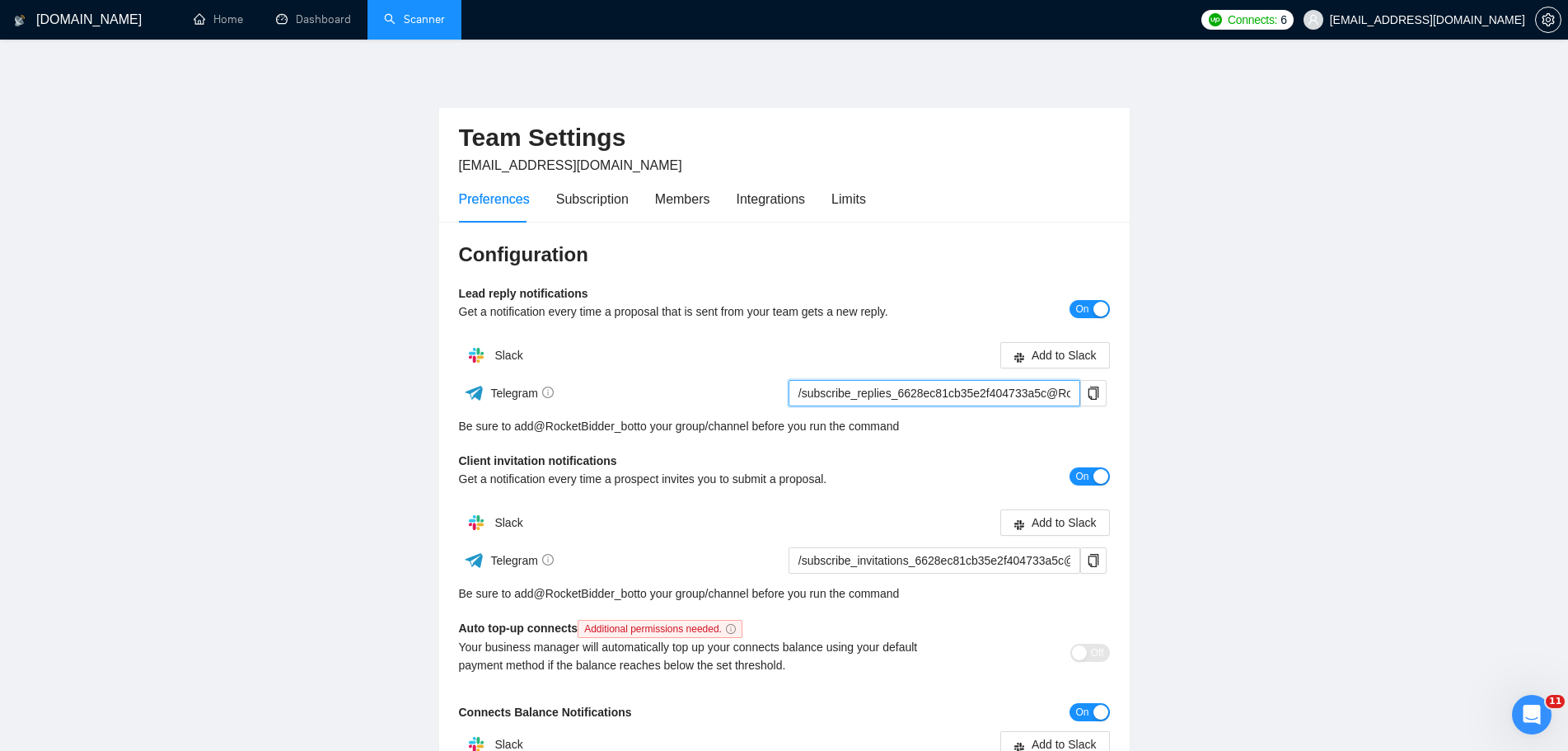
click at [1043, 388] on input "/subscribe_replies_6628ec81cb35e2f404733a5c@RocketBidder_bot" at bounding box center [934, 393] width 292 height 27
click at [997, 402] on input "/subscribe_replies_6628ec81cb35e2f404733a5c@RocketBidder_bot" at bounding box center [934, 393] width 292 height 27
click at [613, 194] on div "Subscription" at bounding box center [592, 199] width 73 height 20
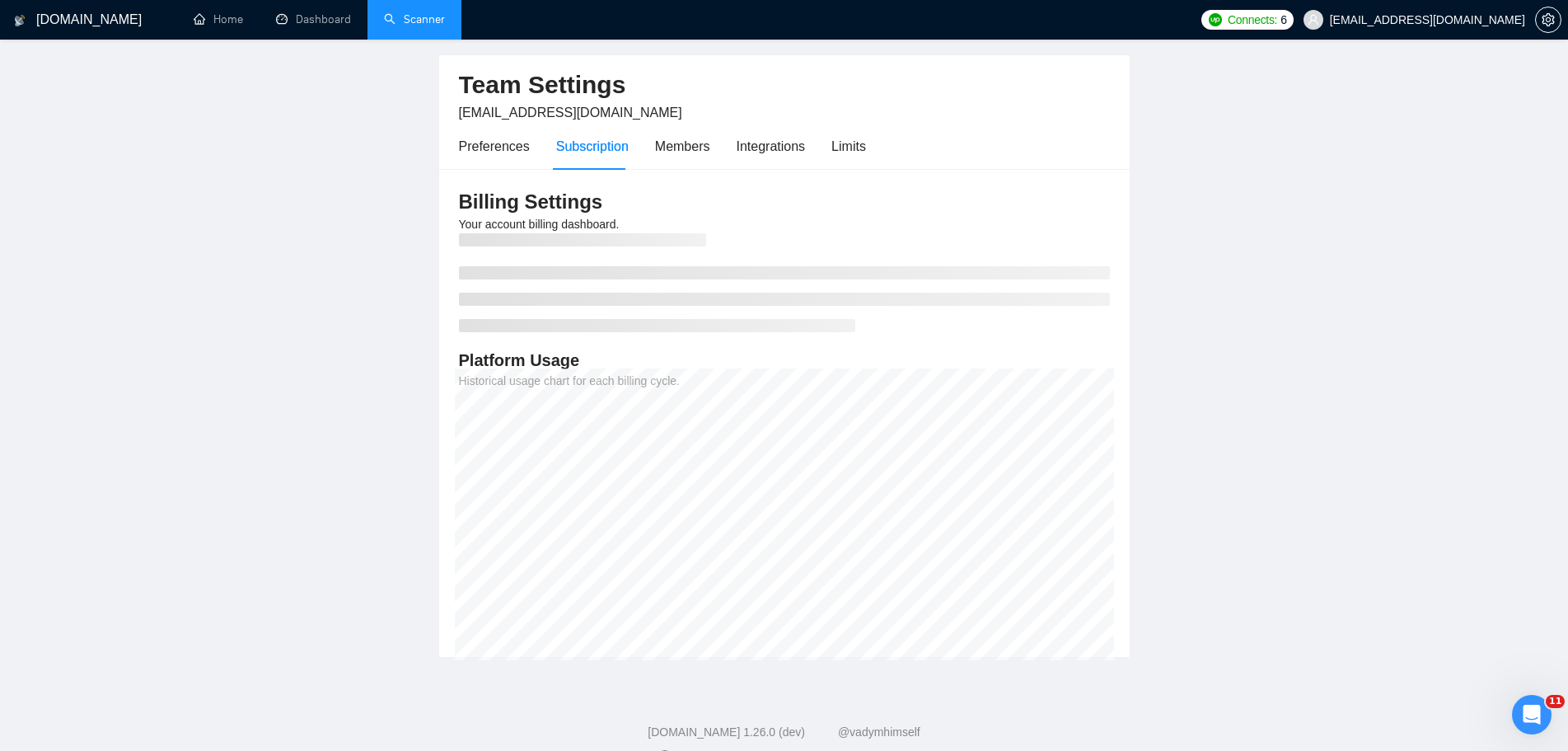
scroll to position [82, 0]
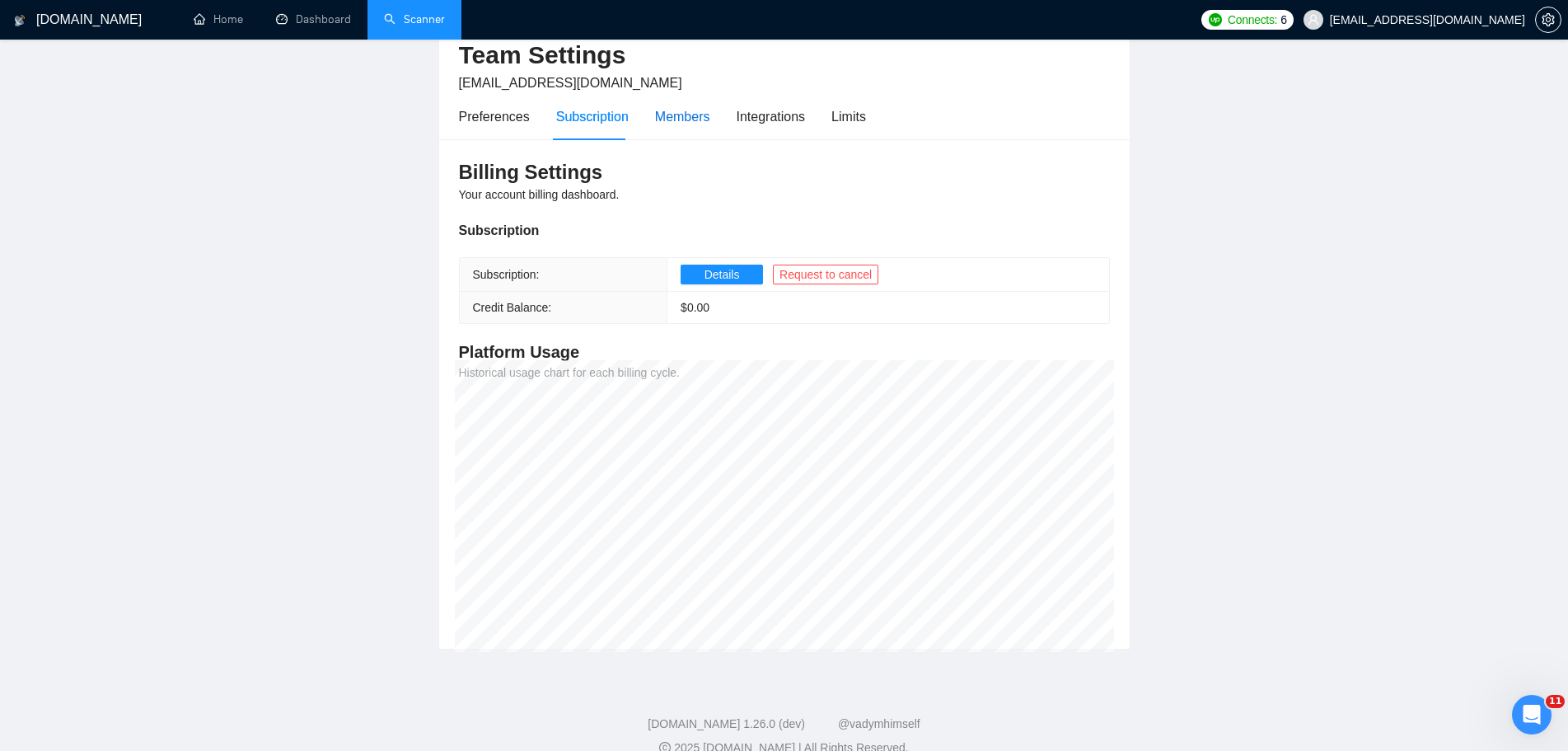
click at [704, 124] on div "Members" at bounding box center [683, 116] width 55 height 20
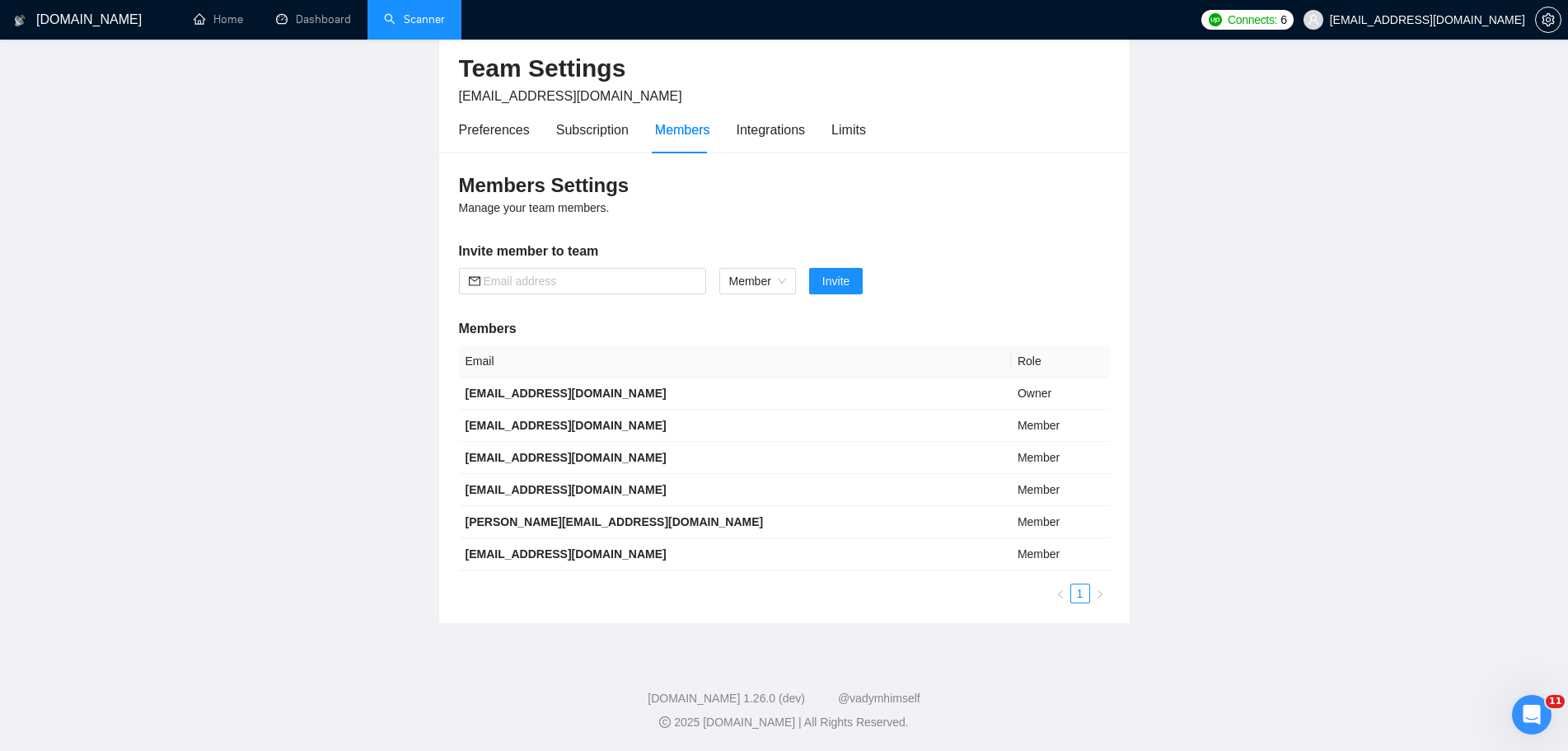
scroll to position [69, 0]
click at [767, 129] on div "Integrations" at bounding box center [771, 130] width 69 height 20
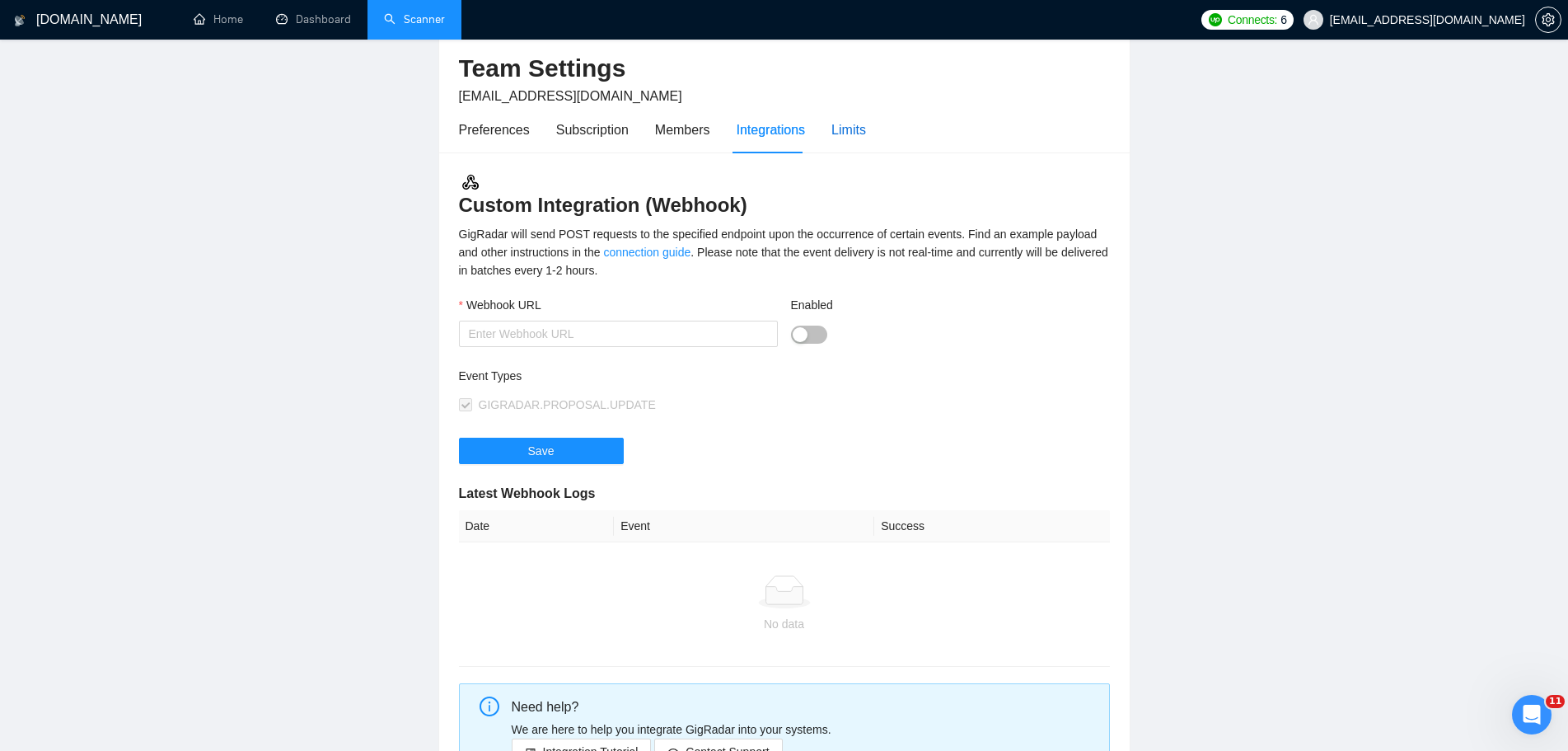
click at [851, 129] on div "Limits" at bounding box center [848, 130] width 35 height 20
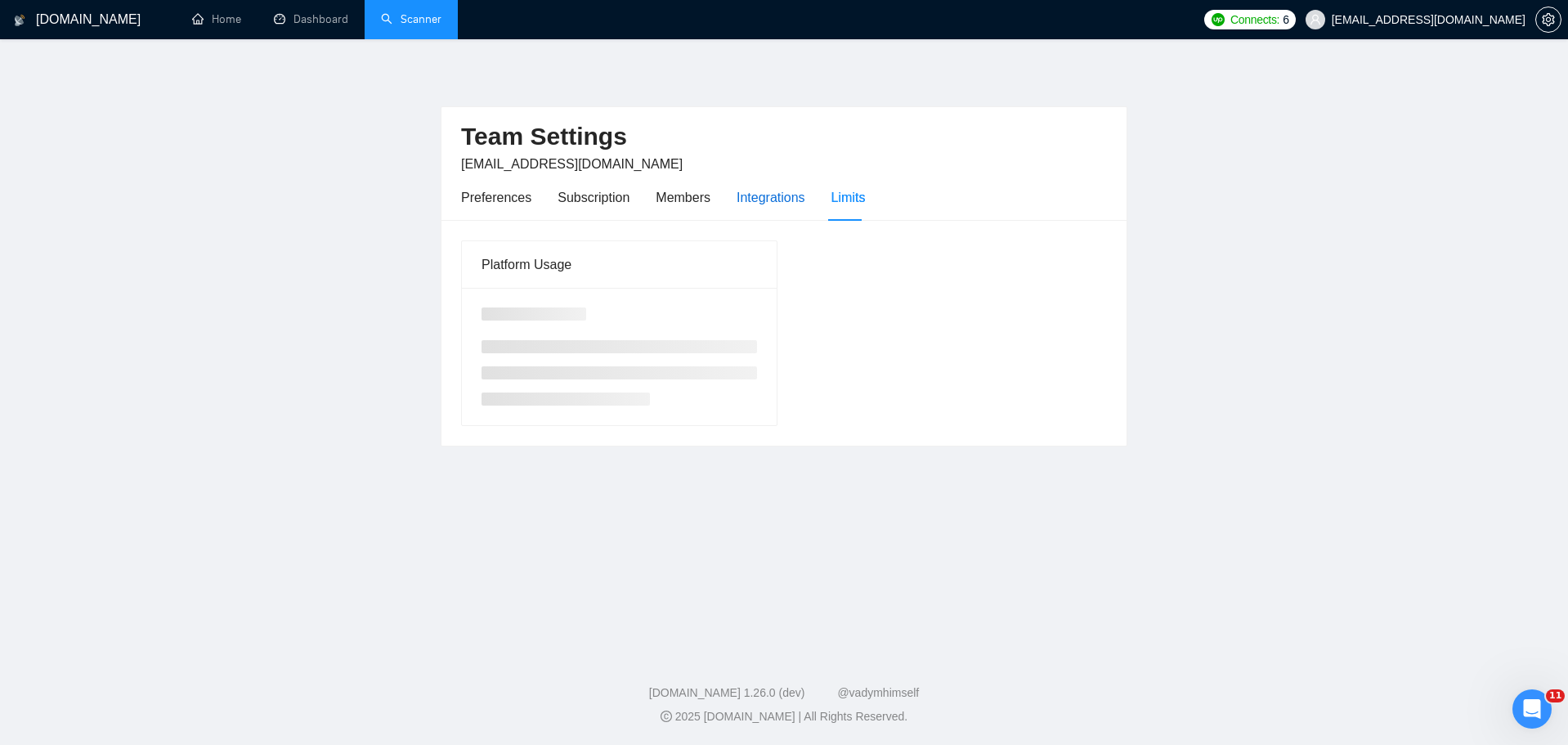
click at [771, 190] on div "Integrations" at bounding box center [771, 197] width 69 height 20
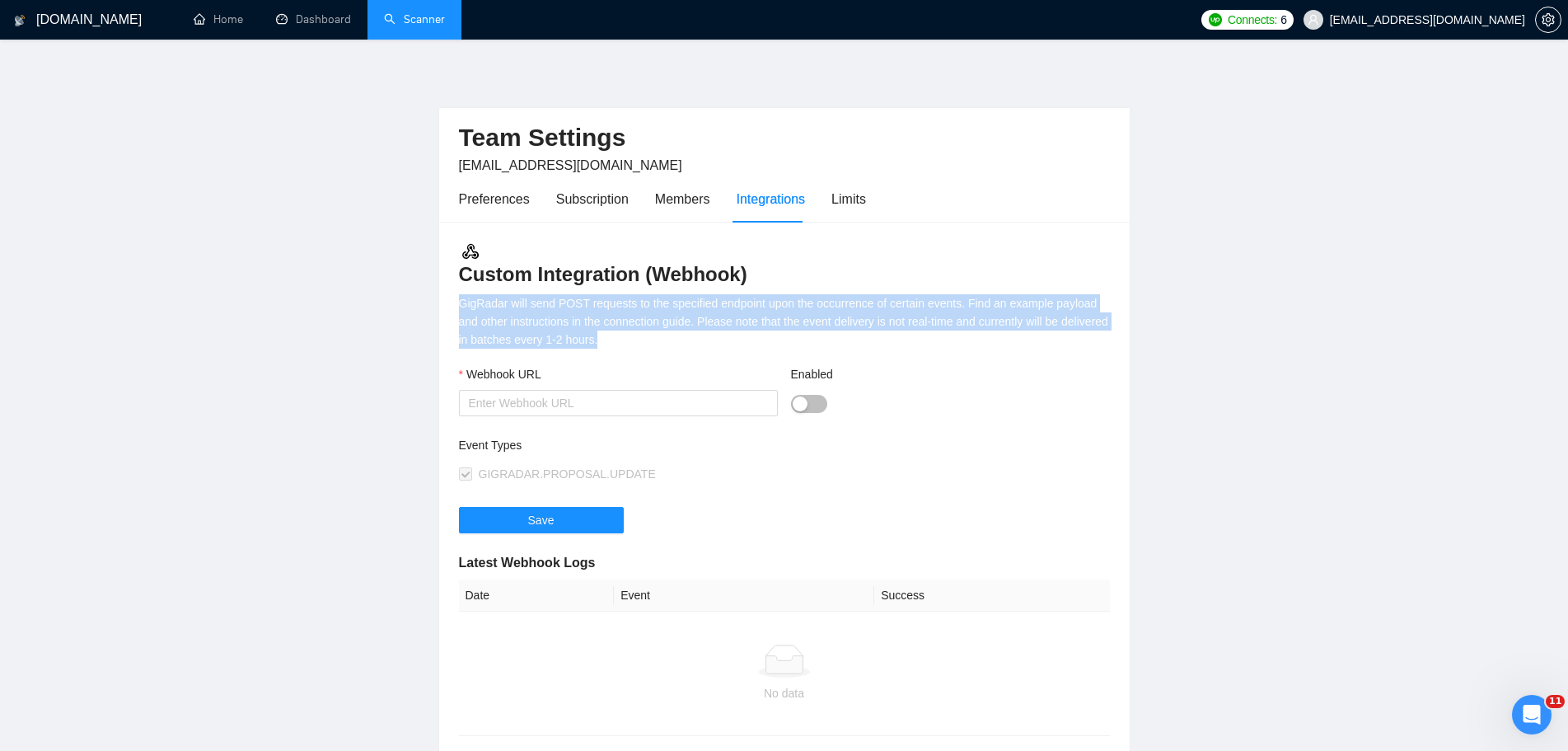
drag, startPoint x: 649, startPoint y: 337, endPoint x: 460, endPoint y: 299, distance: 192.8
click at [460, 299] on div "GigRadar will send POST requests to the specified endpoint upon the occurrence …" at bounding box center [784, 321] width 651 height 54
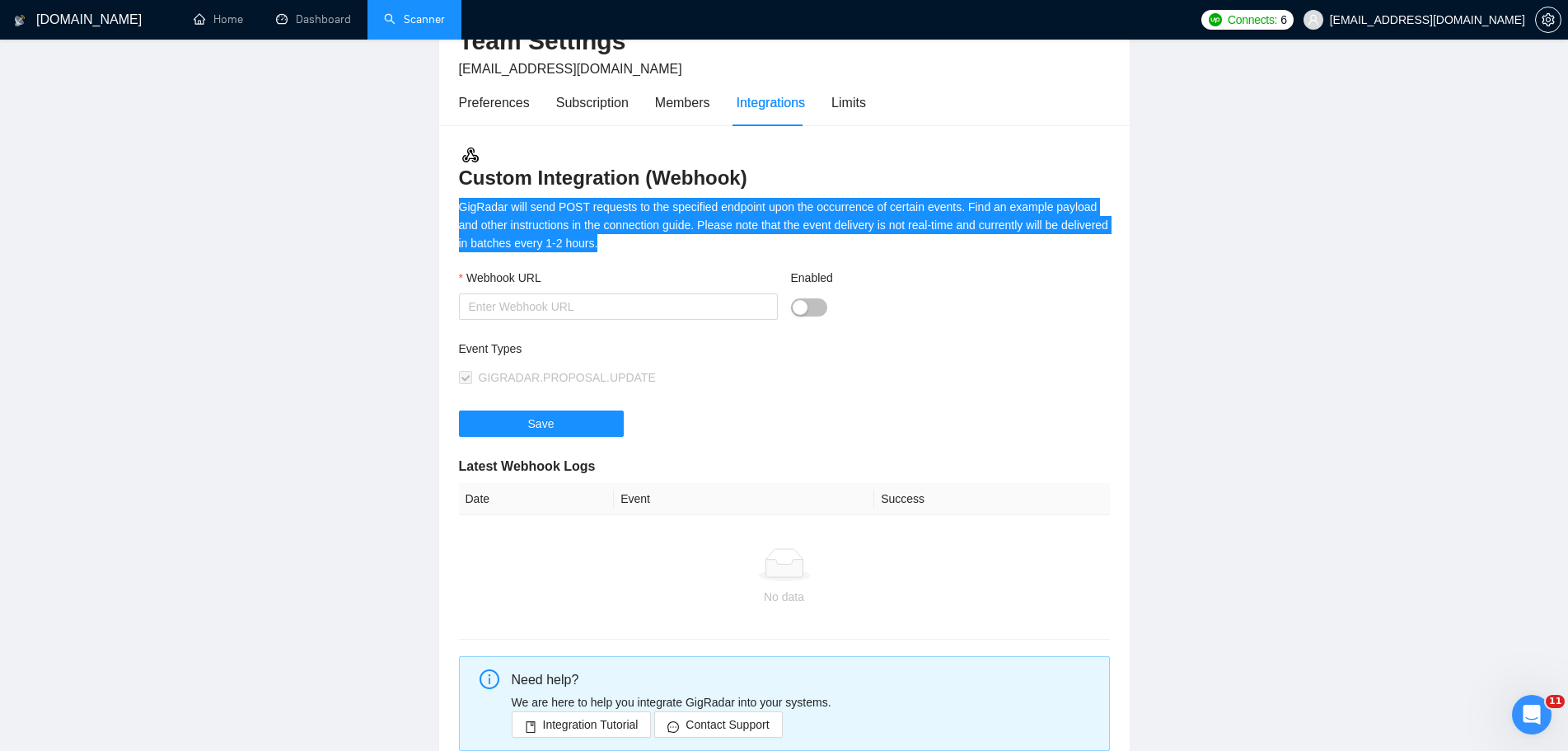
scroll to position [247, 0]
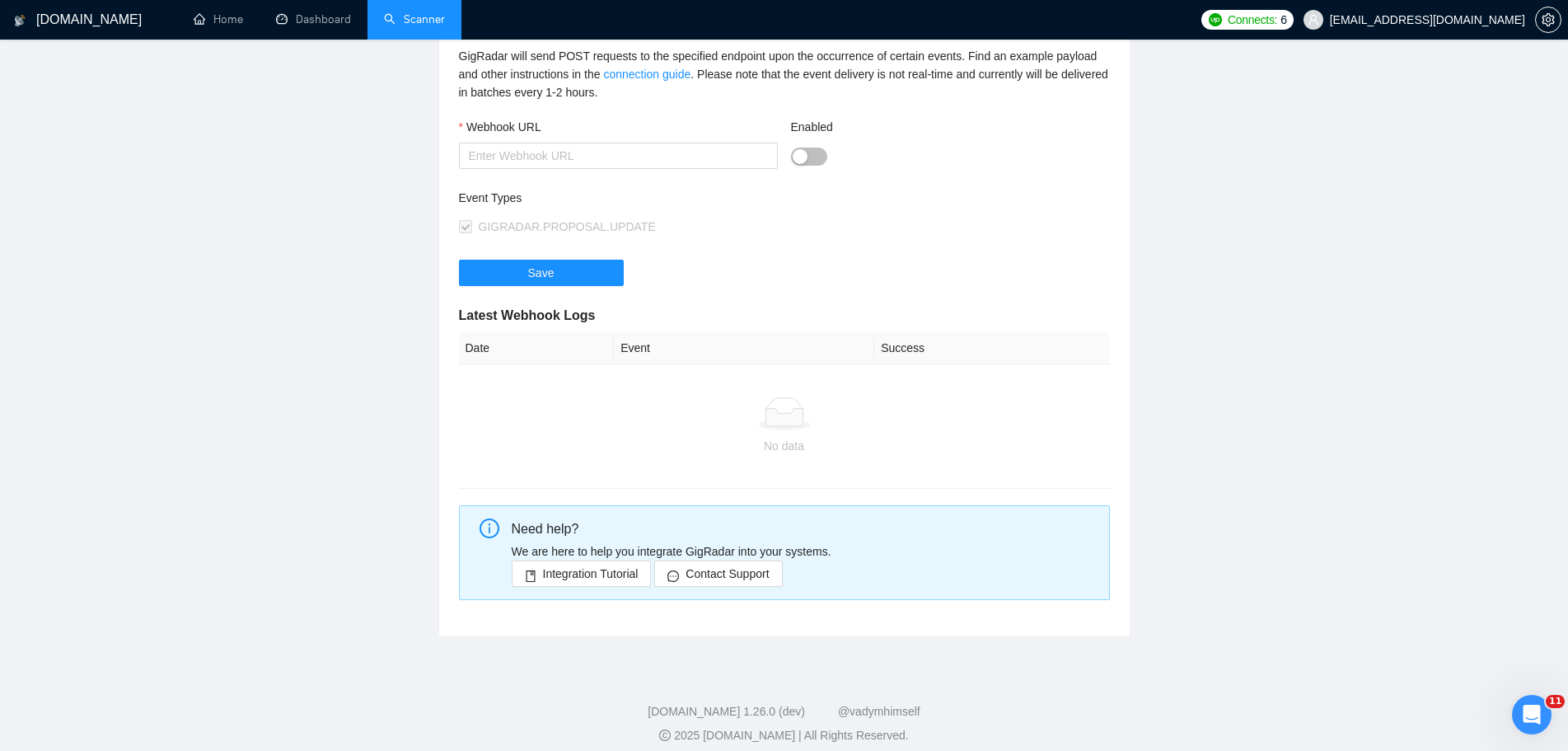
click at [1124, 447] on div "Custom Integration (Webhook) GigRadar will send POST requests to the specified …" at bounding box center [785, 305] width 691 height 663
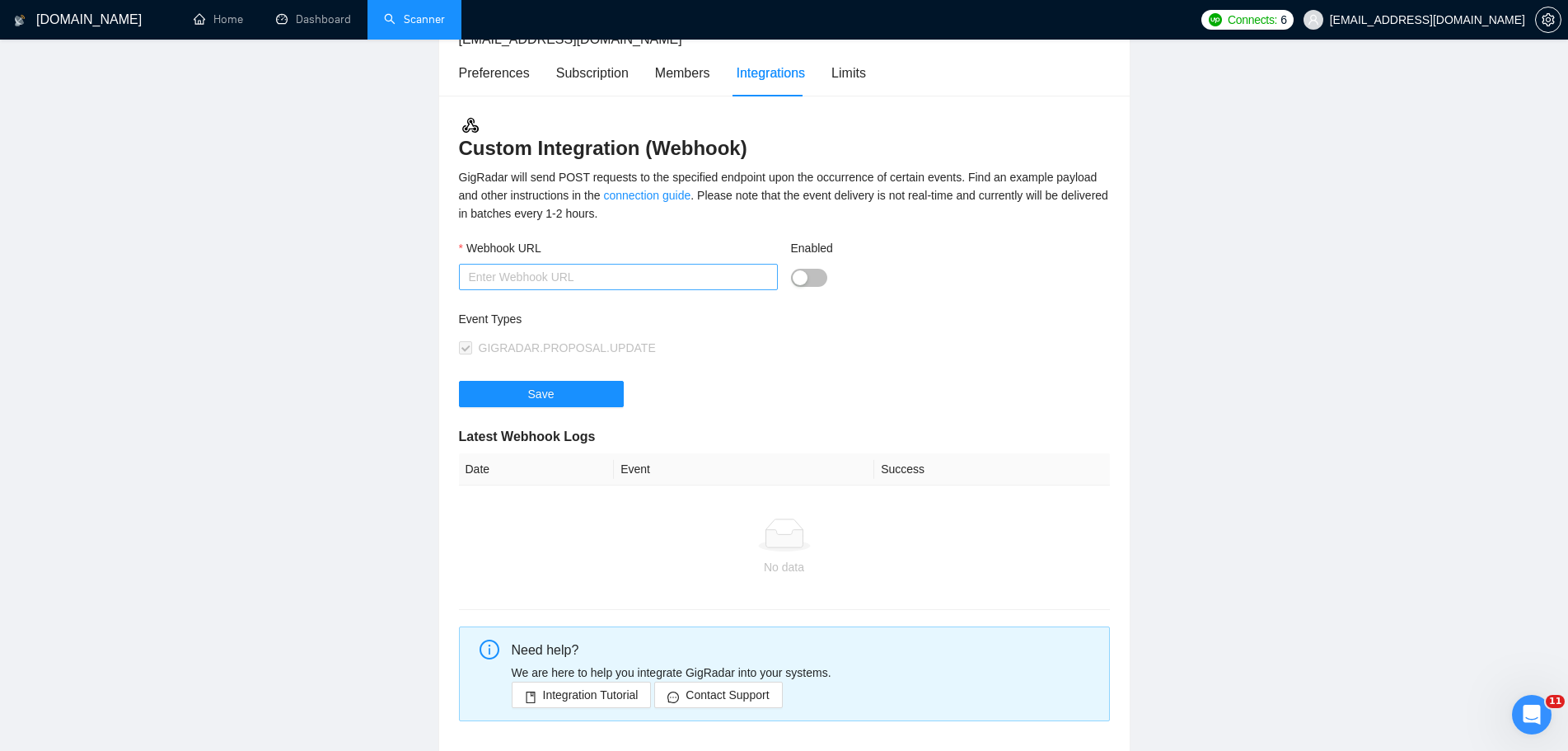
scroll to position [0, 0]
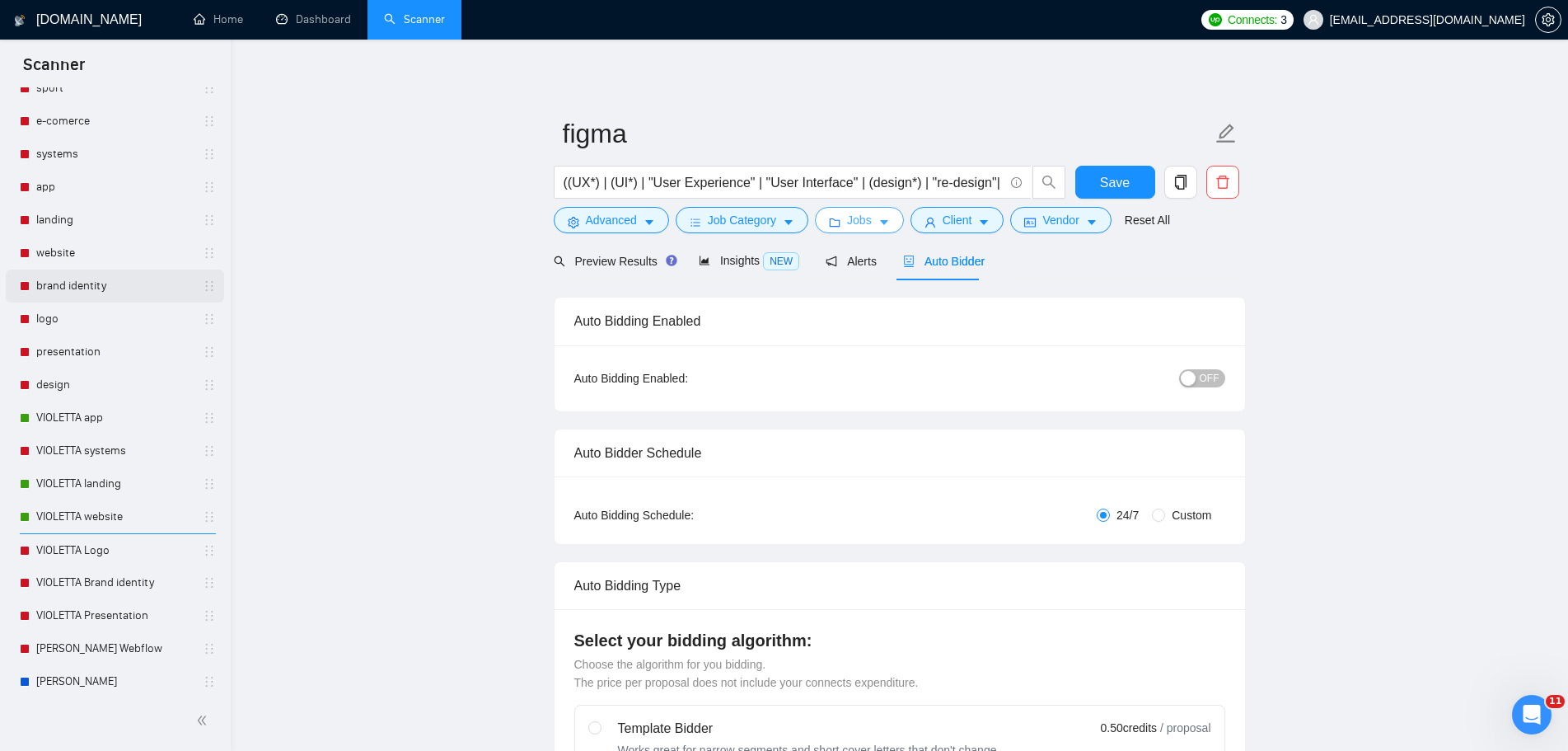
scroll to position [330, 0]
click at [113, 675] on link "[PERSON_NAME]" at bounding box center [114, 680] width 157 height 33
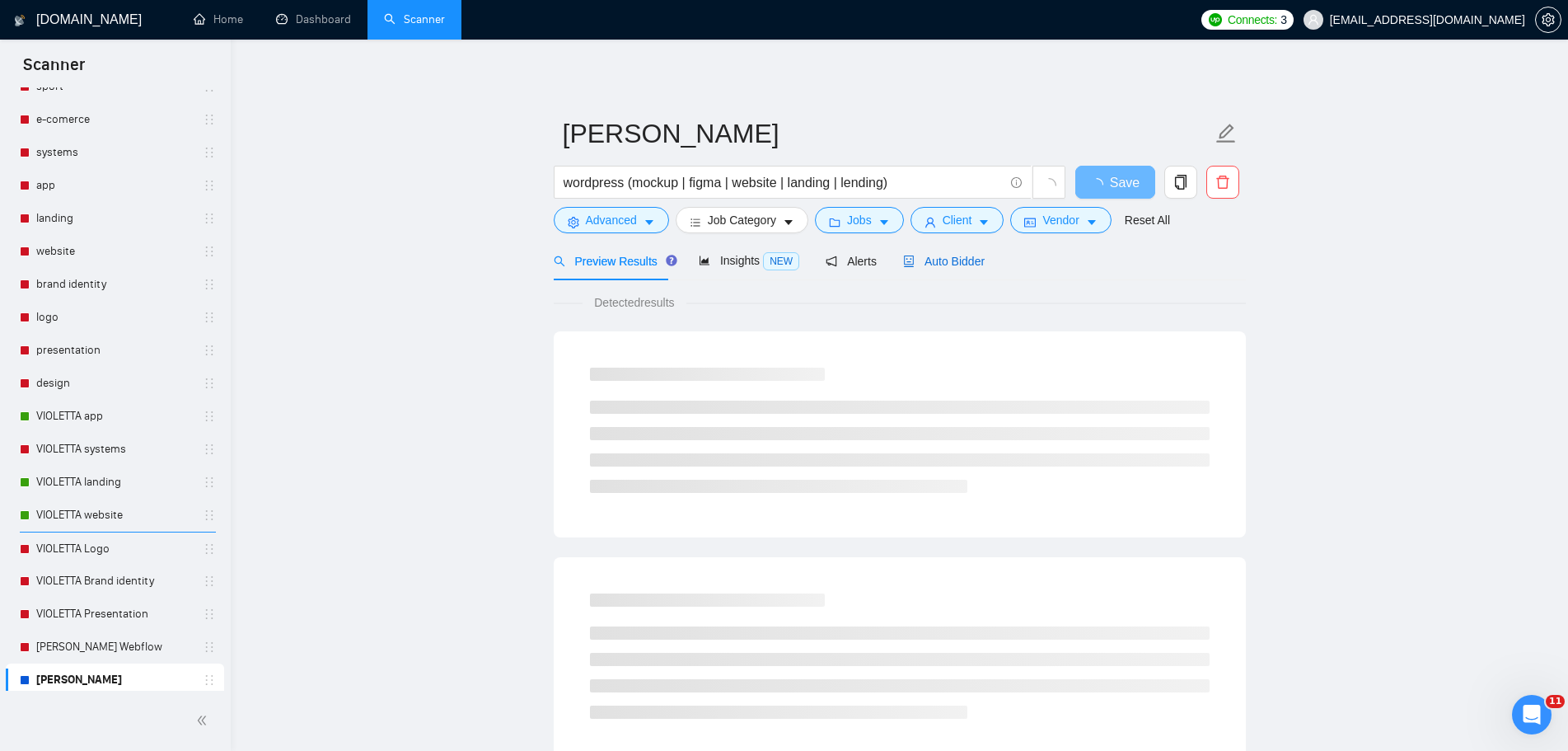
click at [960, 260] on span "Auto Bidder" at bounding box center [943, 261] width 82 height 13
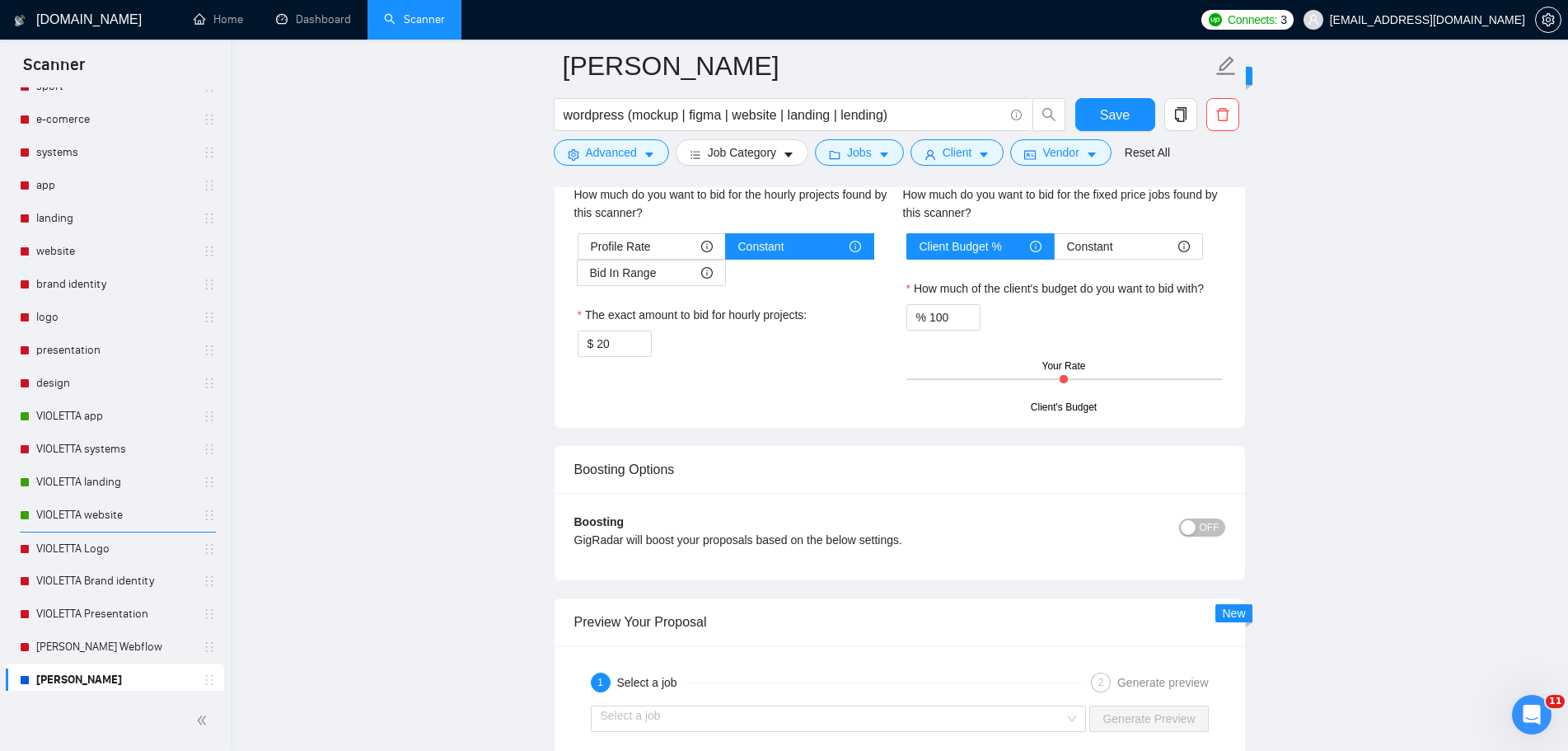
scroll to position [2967, 0]
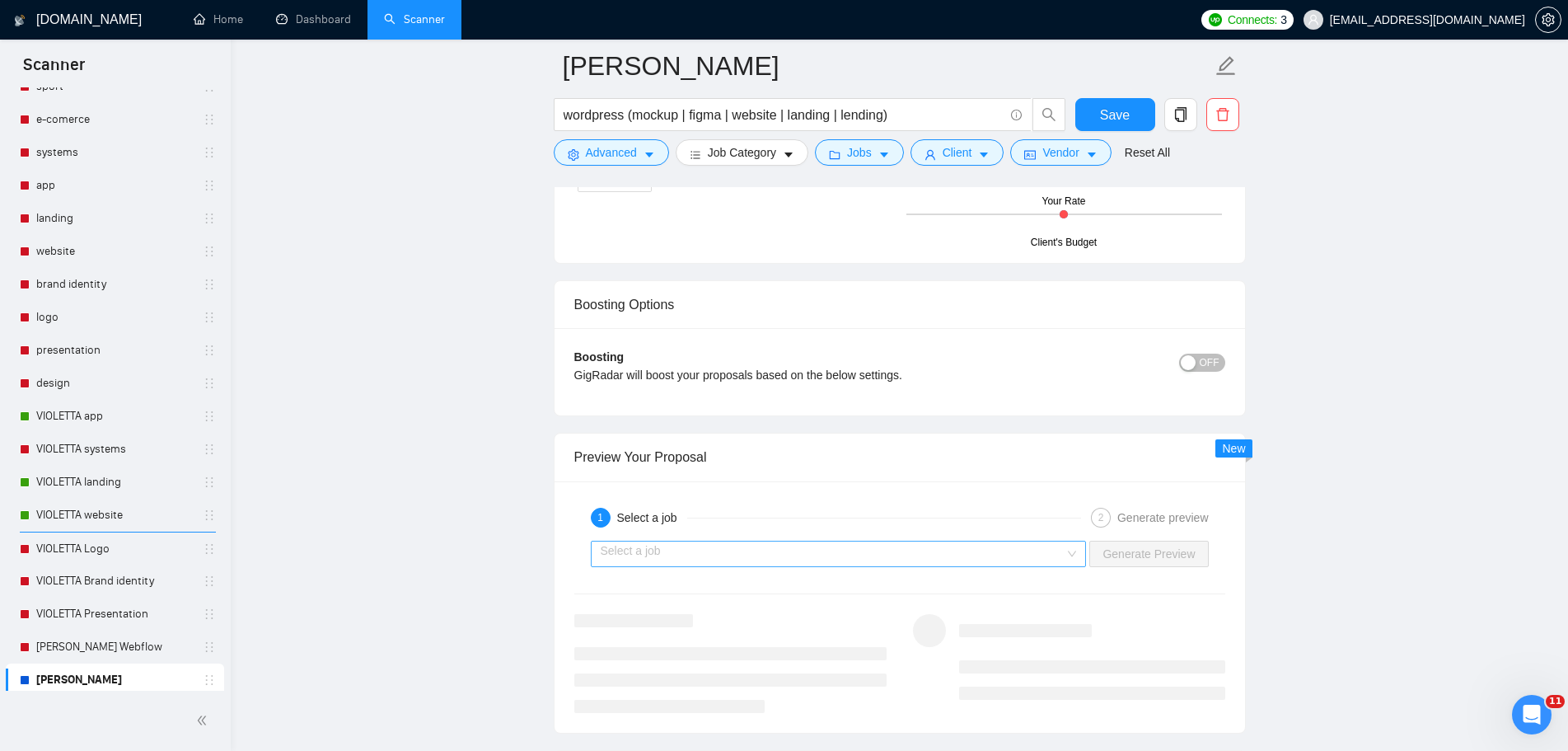
click at [1083, 562] on div "Select a job" at bounding box center [838, 554] width 496 height 27
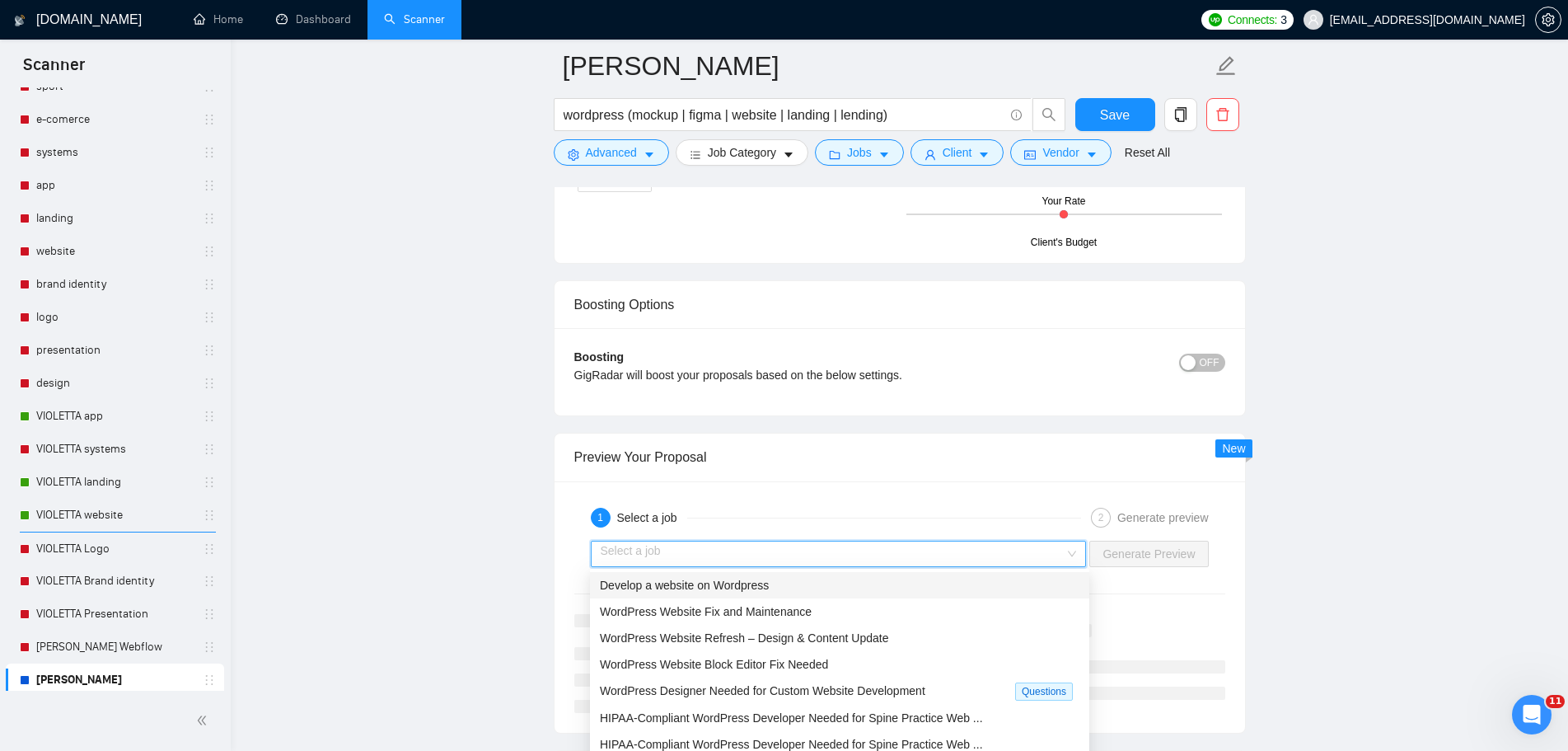
click at [820, 593] on div "Develop a website on Wordpress" at bounding box center [839, 585] width 480 height 18
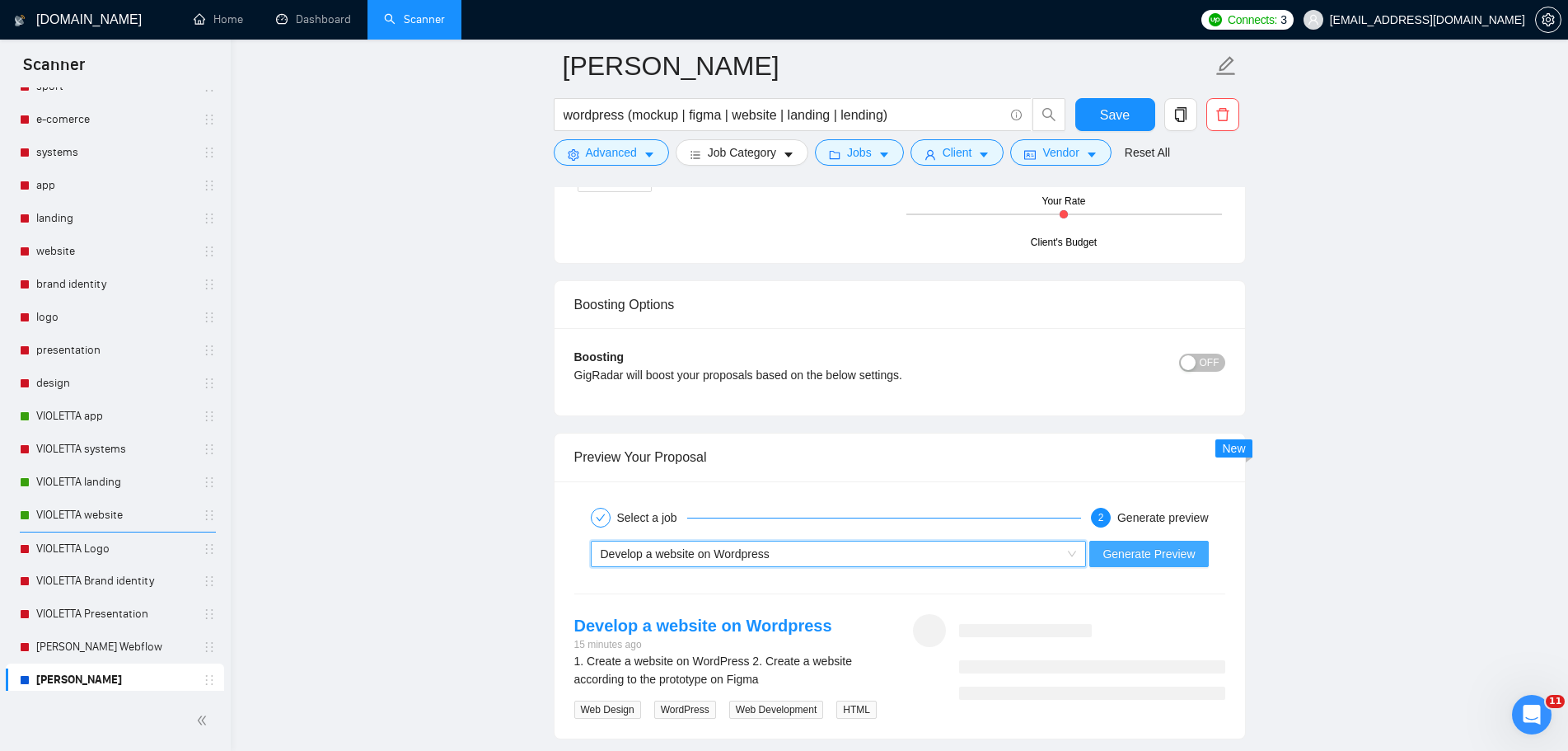
click at [1145, 561] on span "Generate Preview" at bounding box center [1149, 554] width 92 height 18
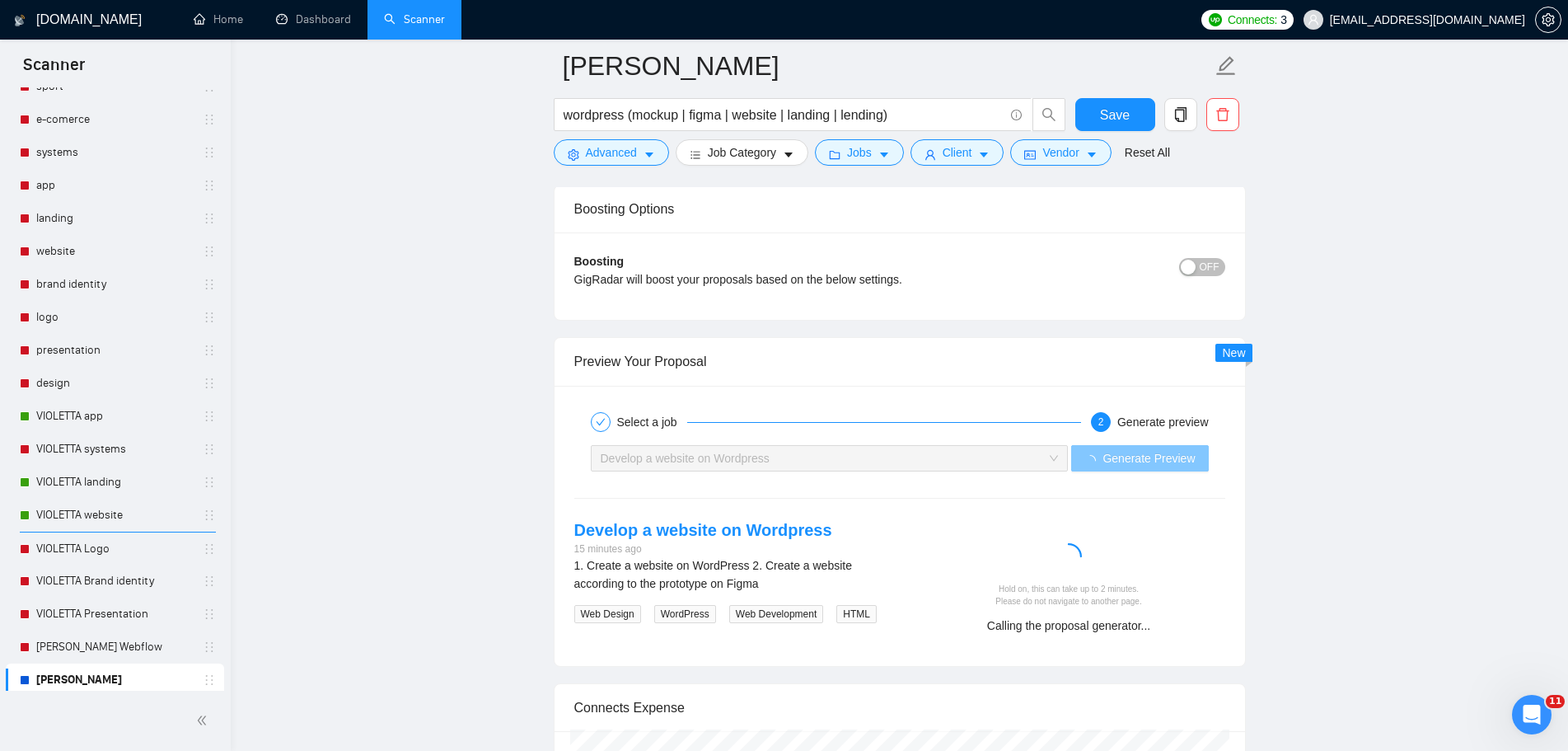
scroll to position [3214, 0]
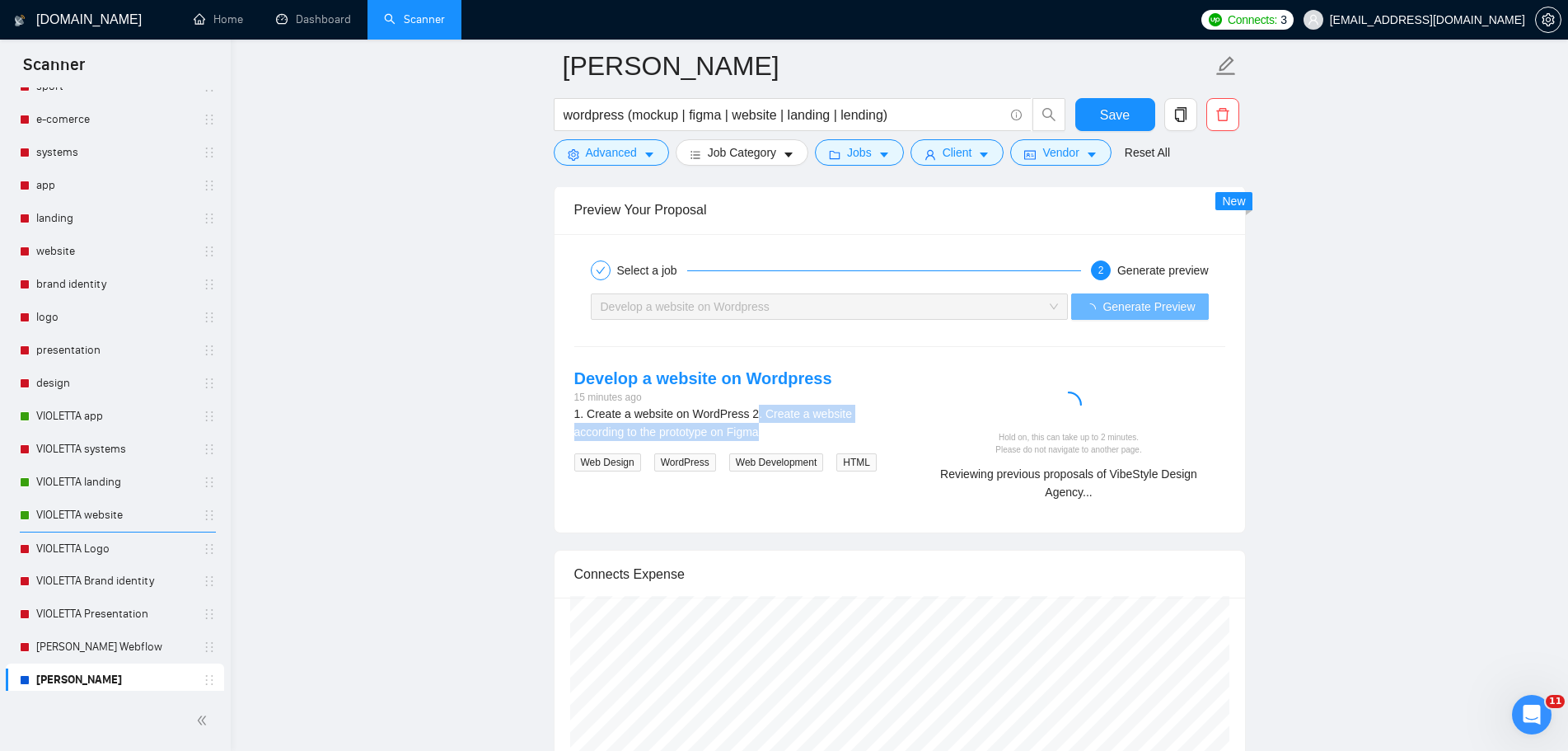
drag, startPoint x: 775, startPoint y: 428, endPoint x: 754, endPoint y: 417, distance: 23.7
click at [754, 417] on div "1. Create a website on WordPress 2. Create a website according to the prototype…" at bounding box center [730, 422] width 312 height 36
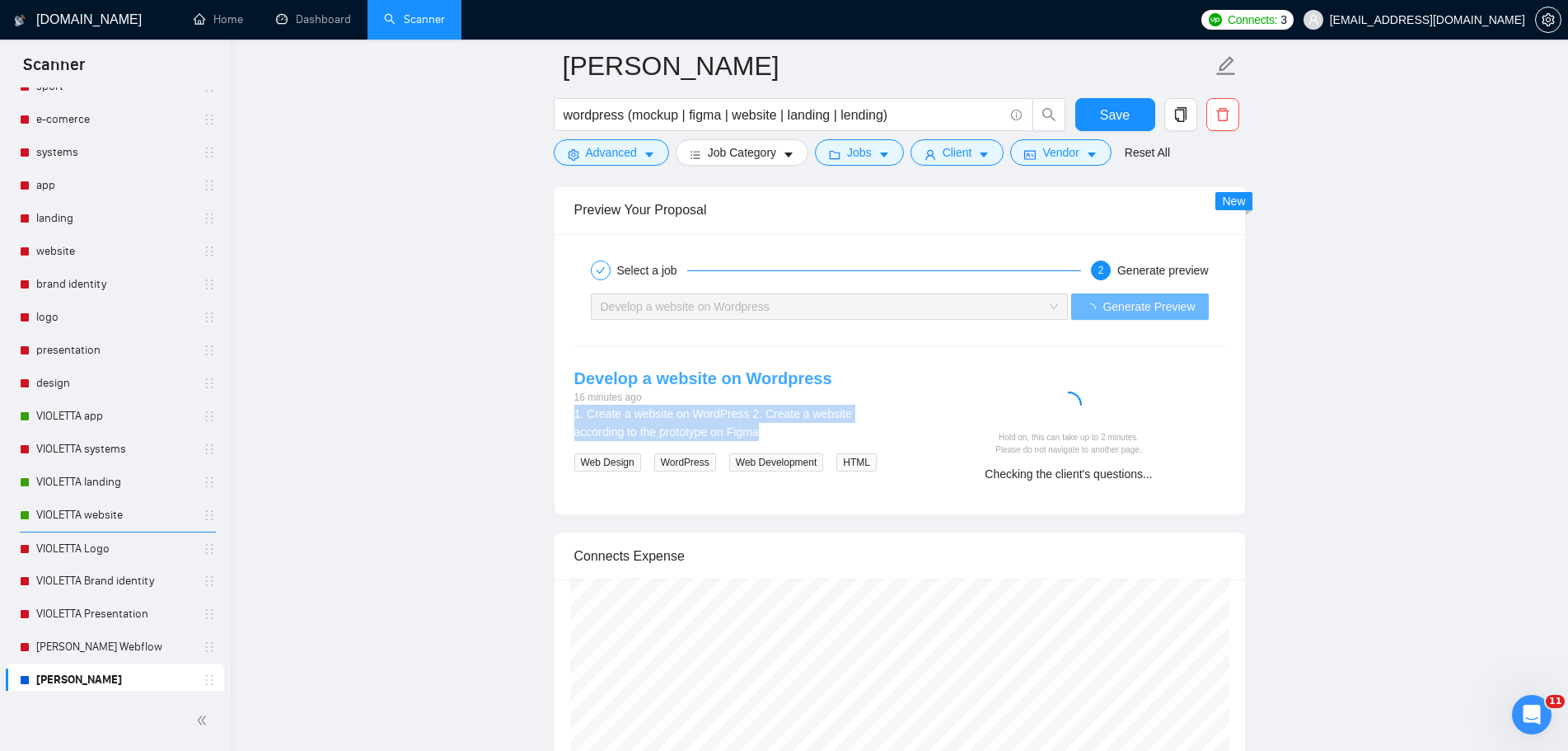
drag, startPoint x: 781, startPoint y: 427, endPoint x: 654, endPoint y: 379, distance: 135.8
click at [558, 417] on div "Select a job 2 Generate preview Develop a website on Wordpress Generate Preview…" at bounding box center [900, 374] width 691 height 280
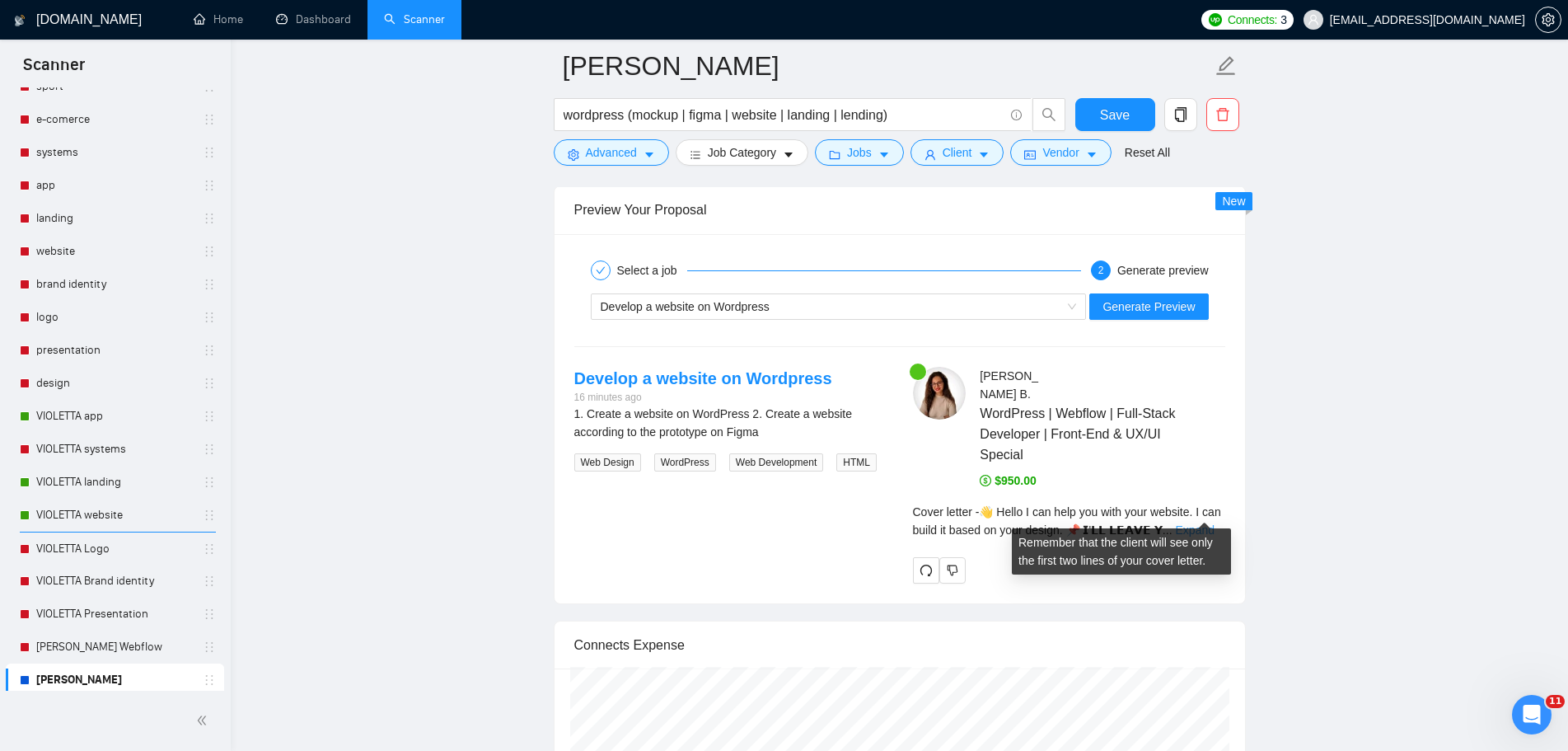
click at [1204, 523] on link "Expand" at bounding box center [1195, 530] width 39 height 13
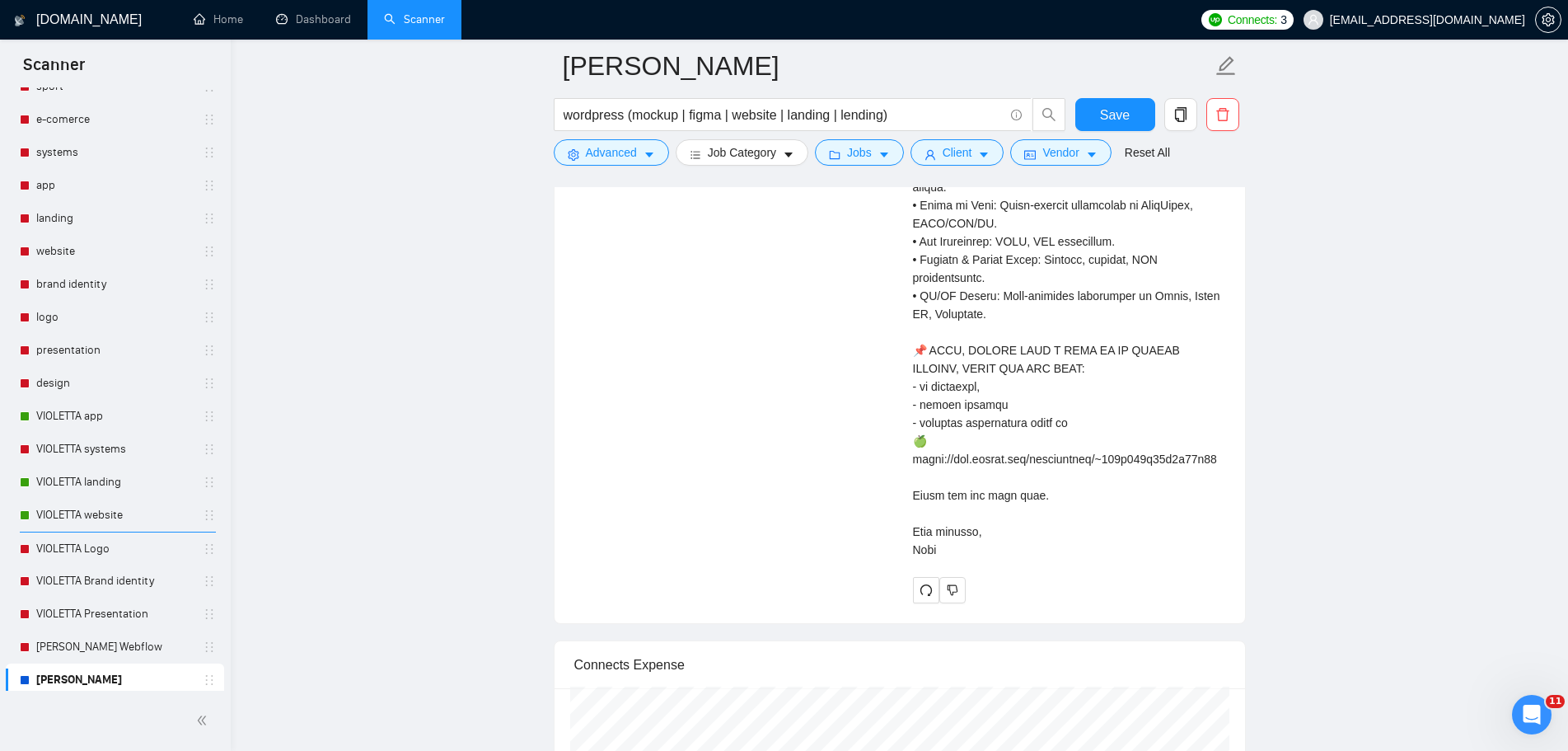
scroll to position [4203, 0]
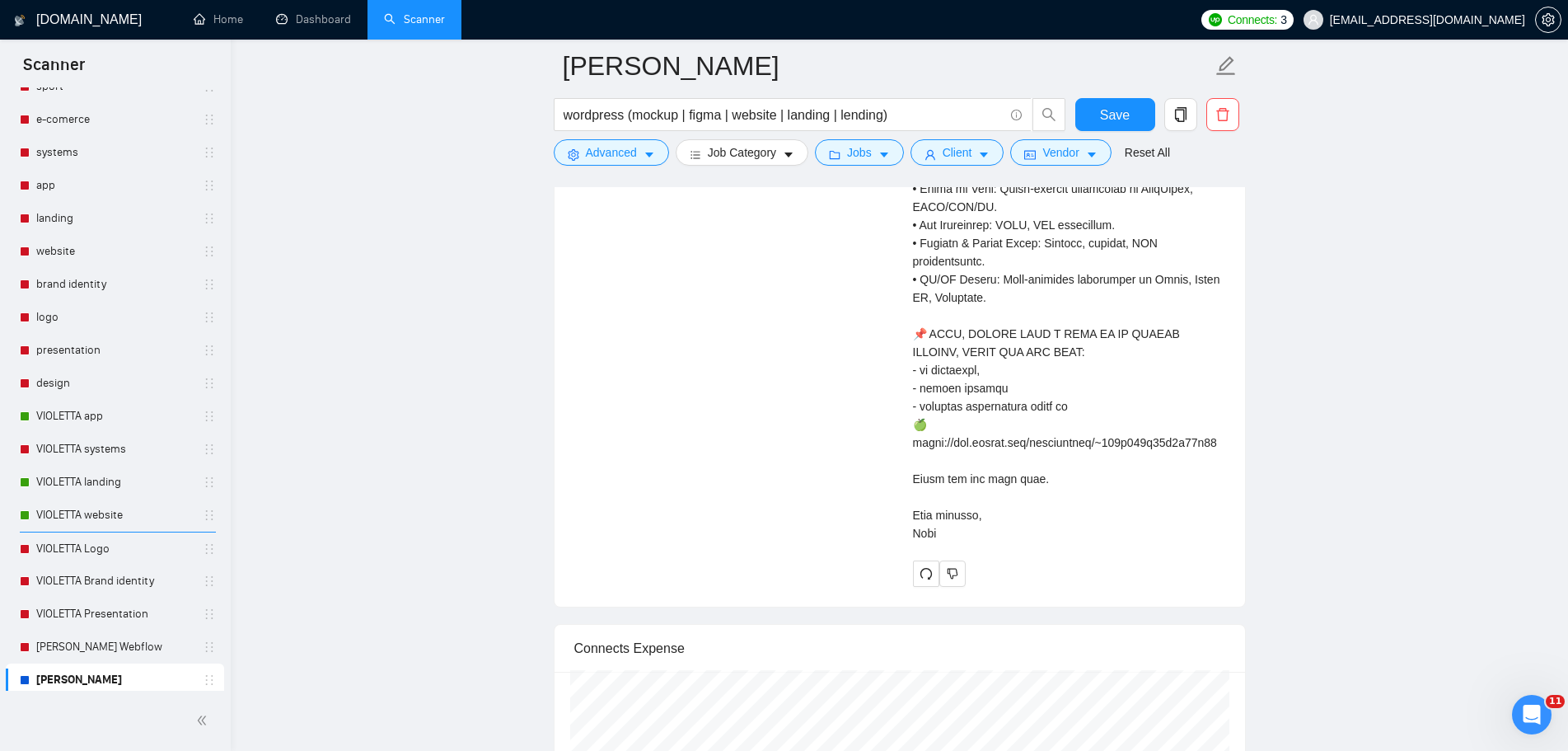
drag, startPoint x: 942, startPoint y: 285, endPoint x: 1208, endPoint y: 510, distance: 348.4
click at [1208, 510] on div "Cover letter" at bounding box center [1069, 35] width 312 height 1015
copy div "👋 Hello I can help you with your website. I can build it based on your design. …"
